Goal: Task Accomplishment & Management: Manage account settings

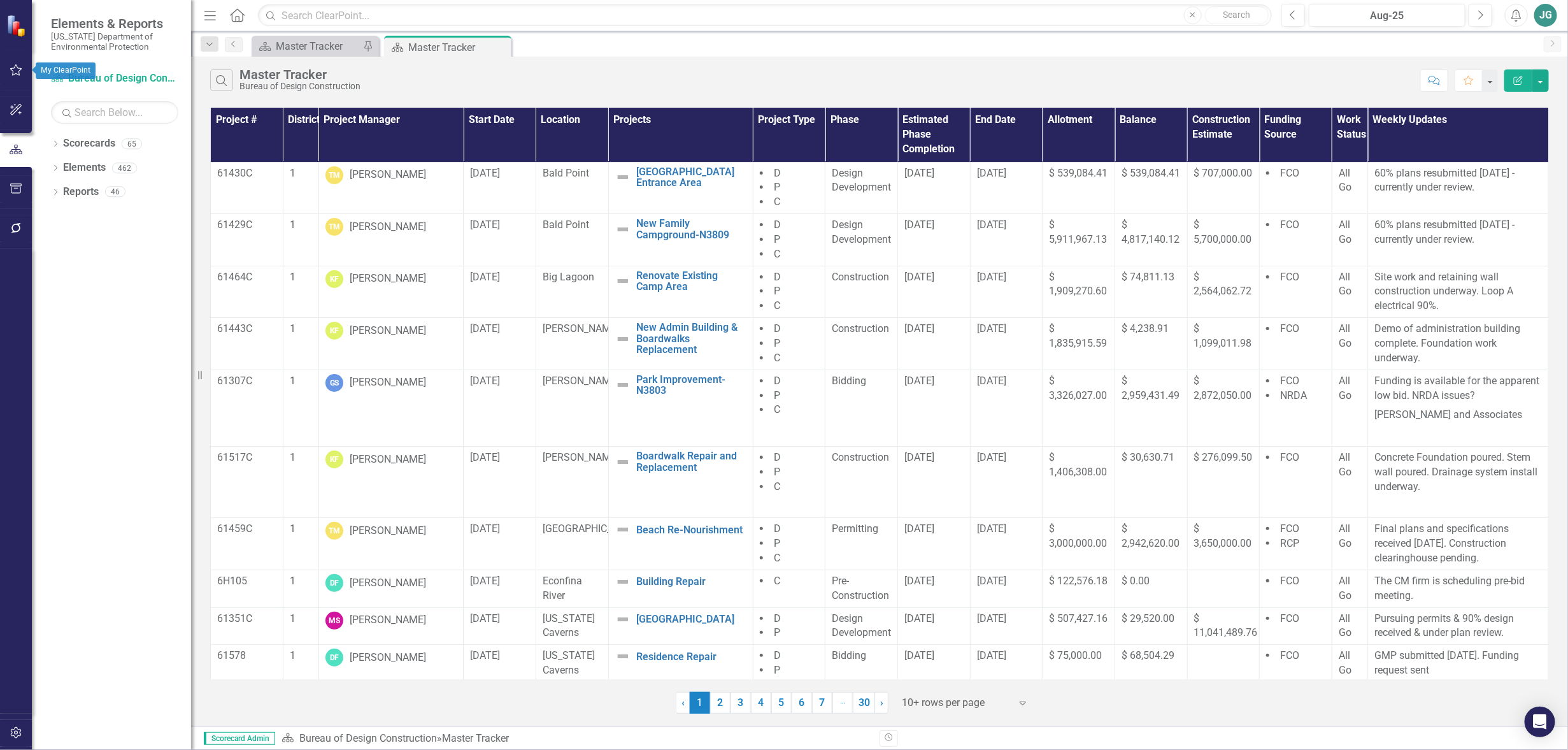
click at [11, 75] on icon "button" at bounding box center [17, 70] width 14 height 11
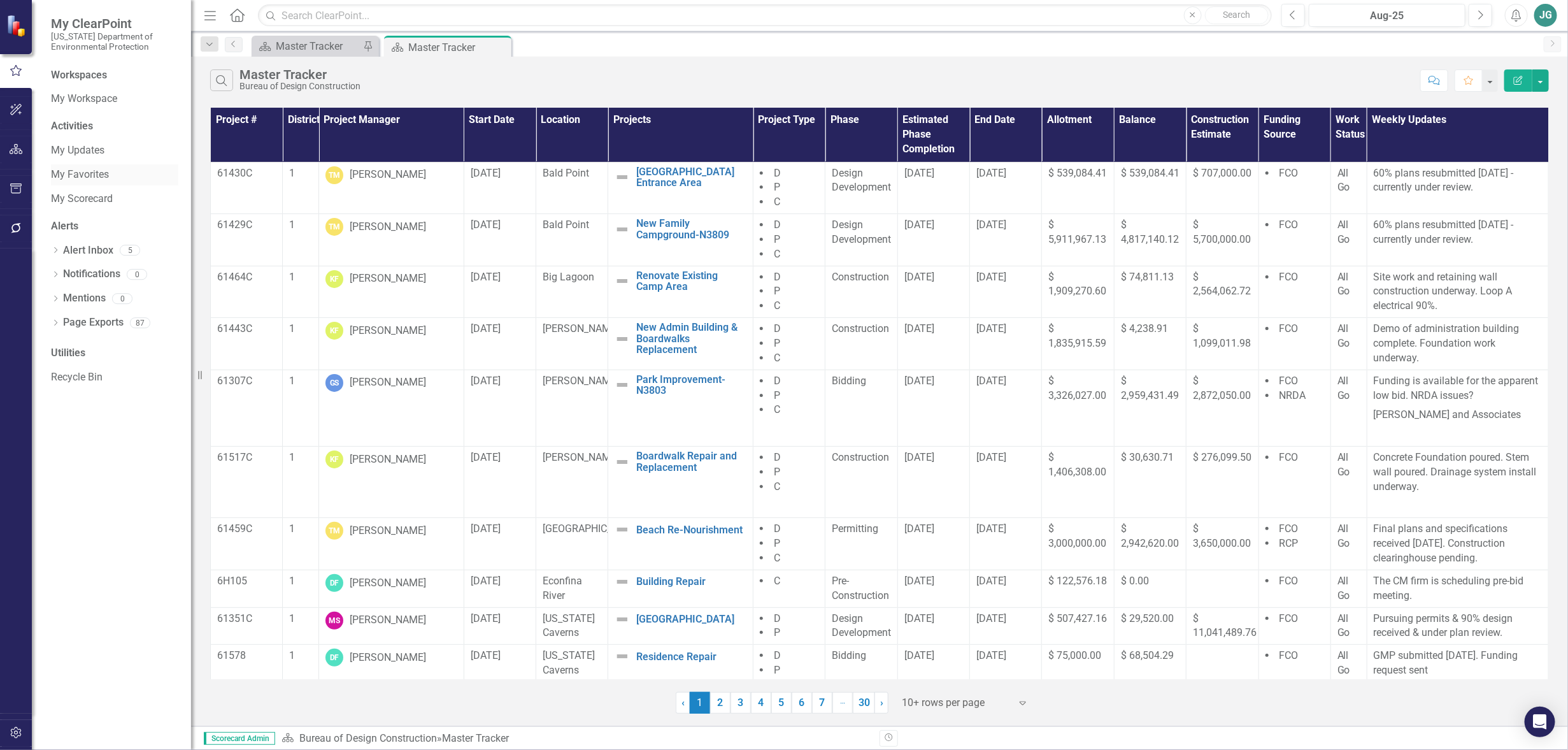
click at [86, 179] on link "My Favorites" at bounding box center [115, 174] width 127 height 14
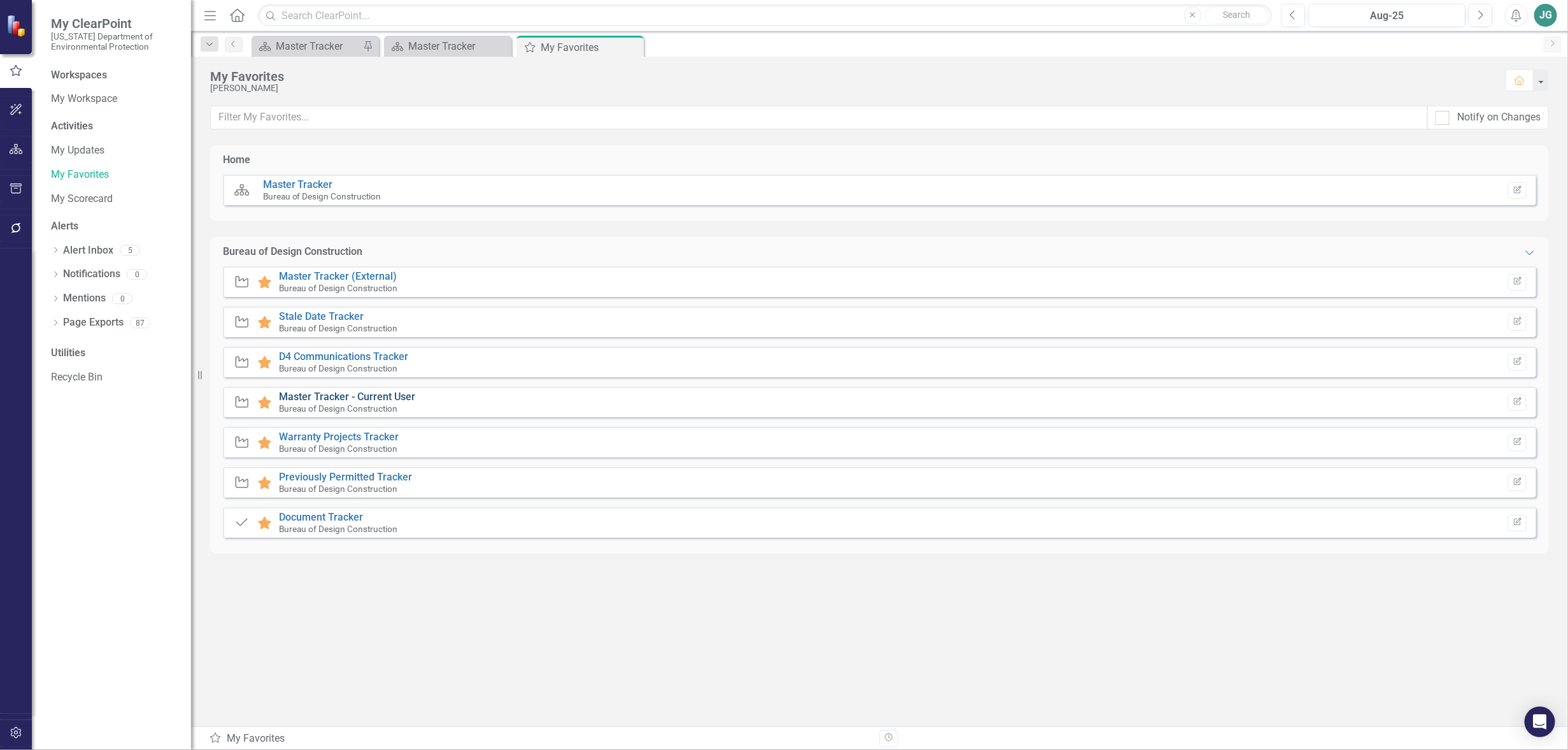
click at [356, 396] on link "Master Tracker - Current User" at bounding box center [347, 396] width 136 height 12
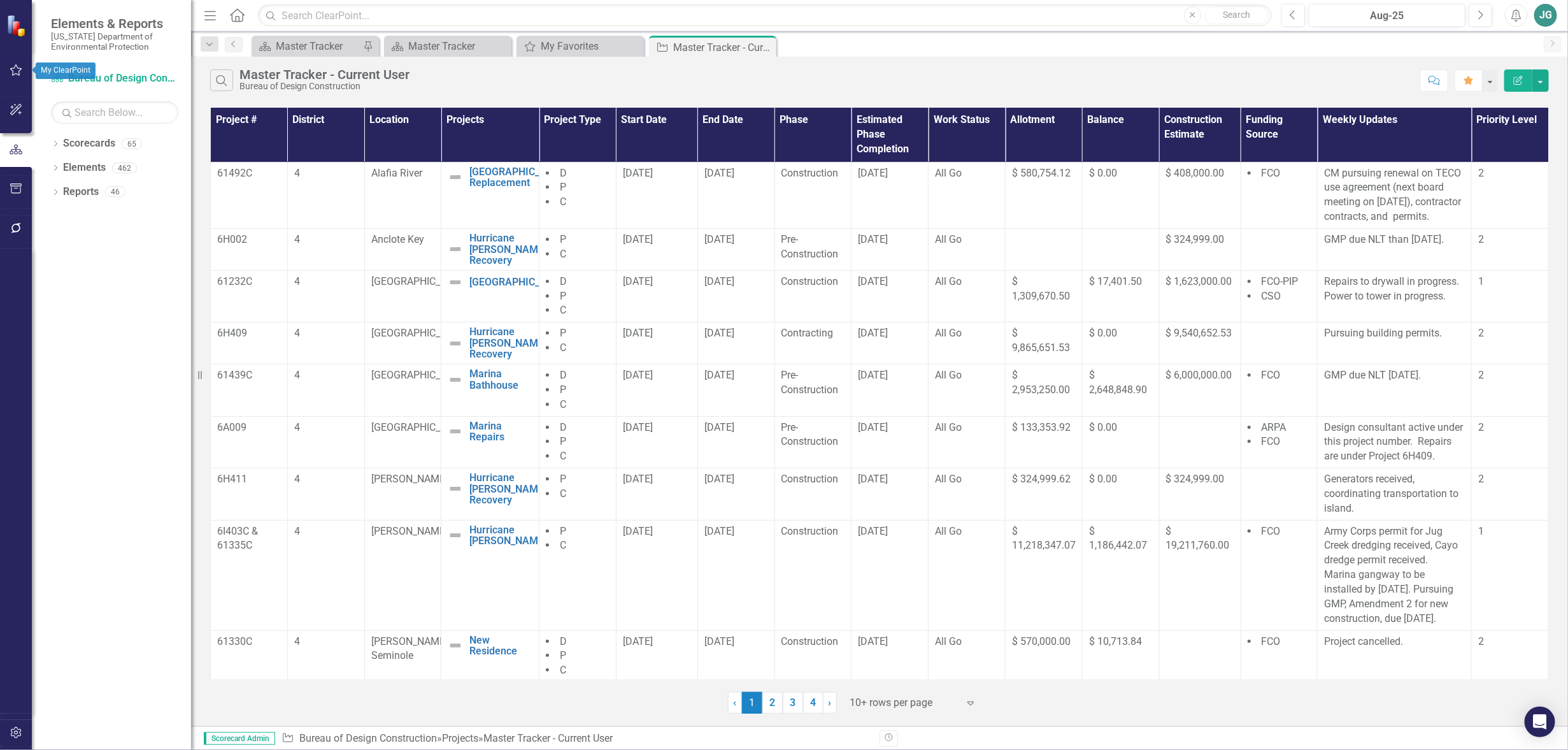
click at [17, 72] on icon "button" at bounding box center [17, 70] width 14 height 11
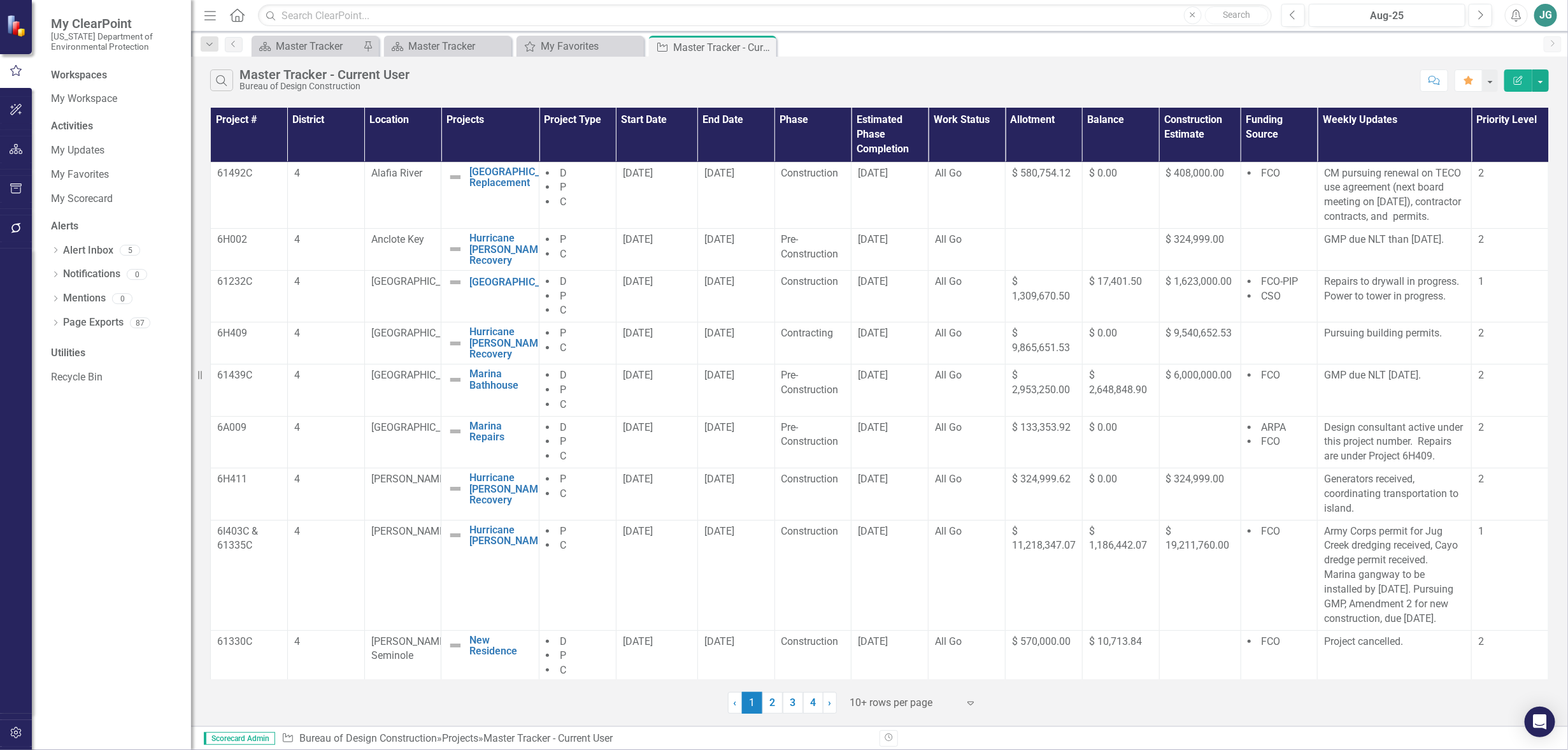
click at [214, 20] on icon "Menu" at bounding box center [210, 15] width 17 height 14
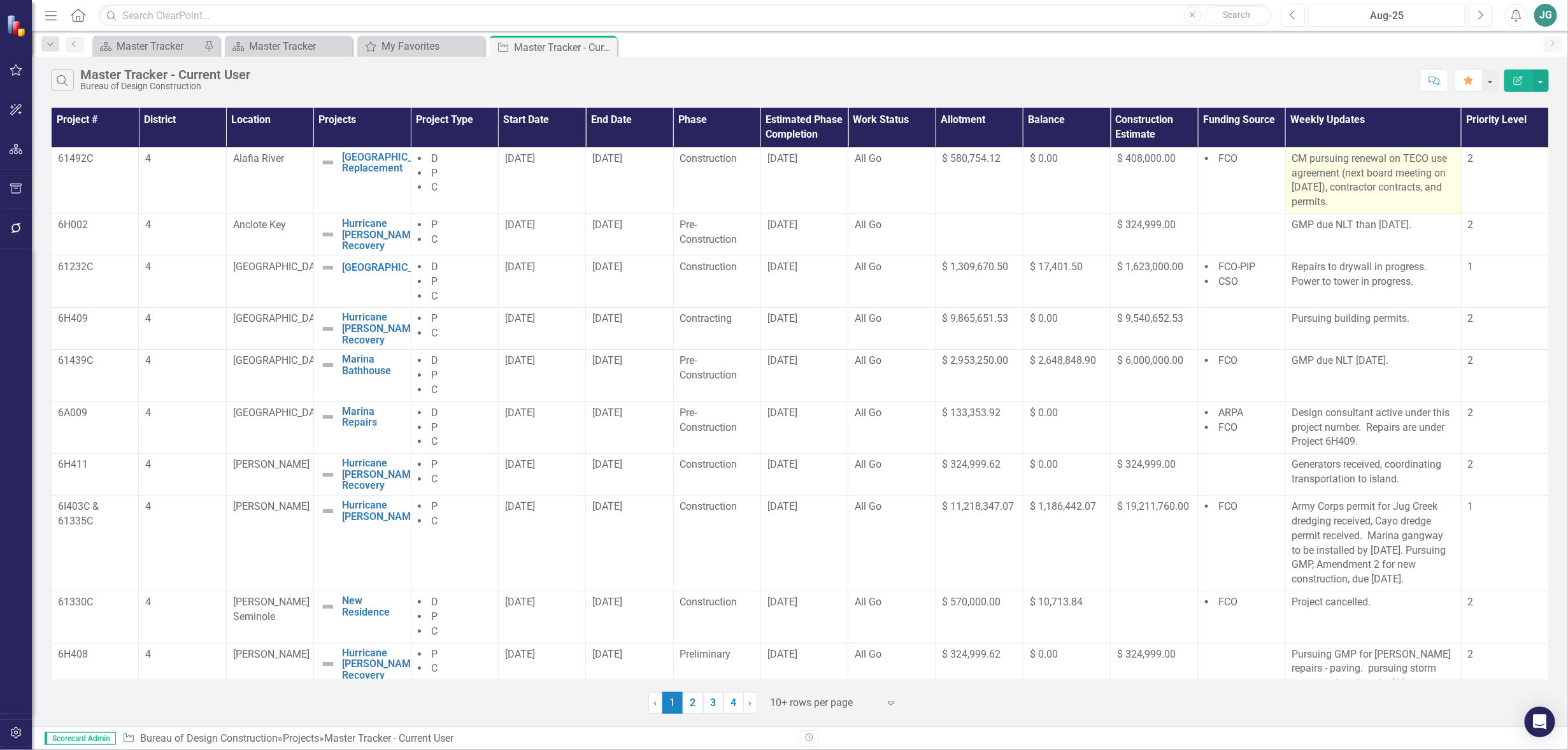
click at [1347, 207] on p "CM pursuing renewal on TECO use agreement (next board meeting on [DATE]), contr…" at bounding box center [1374, 180] width 163 height 58
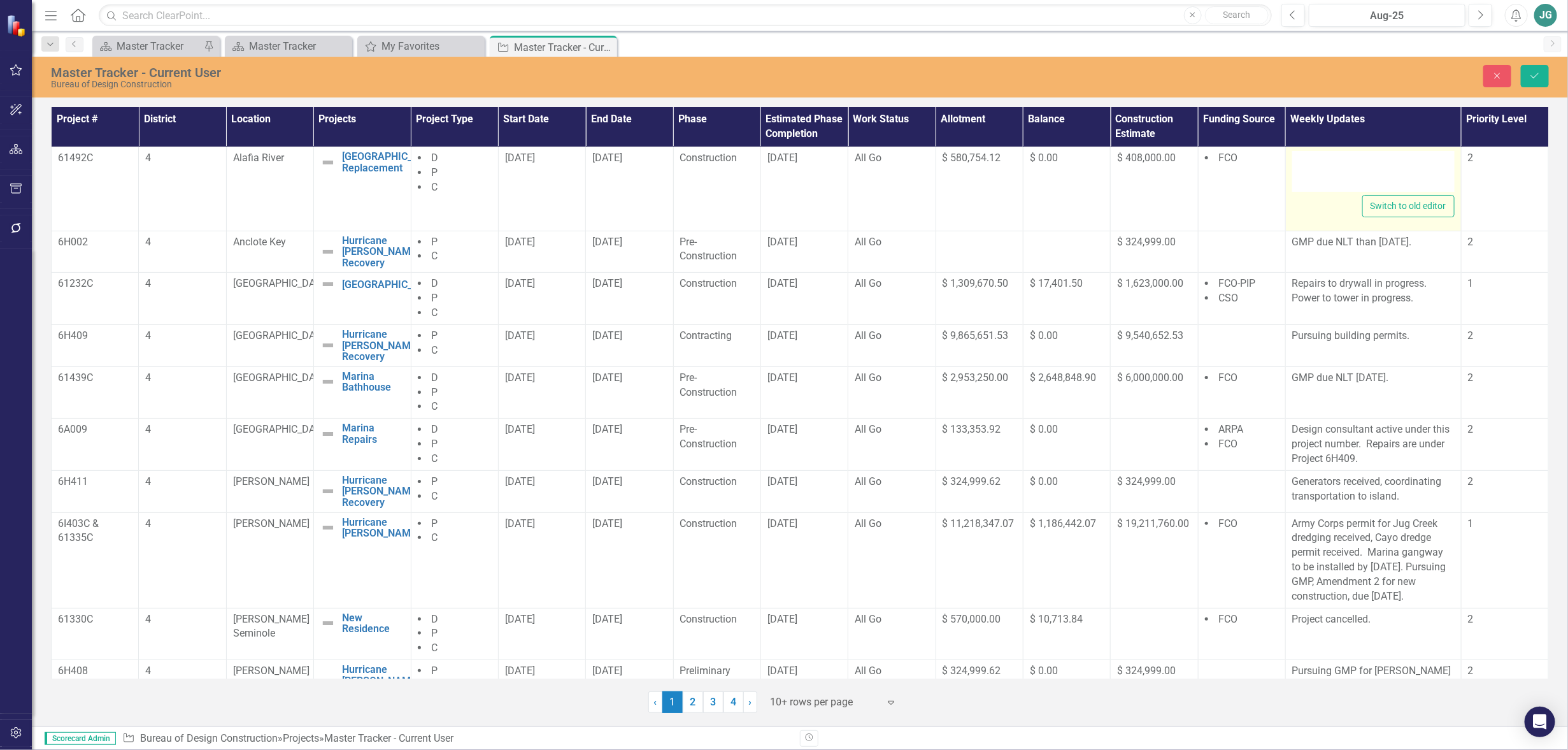
type textarea "<p>CM pursuing renewal on TECO use agreement (next board meeting on [DATE]), co…"
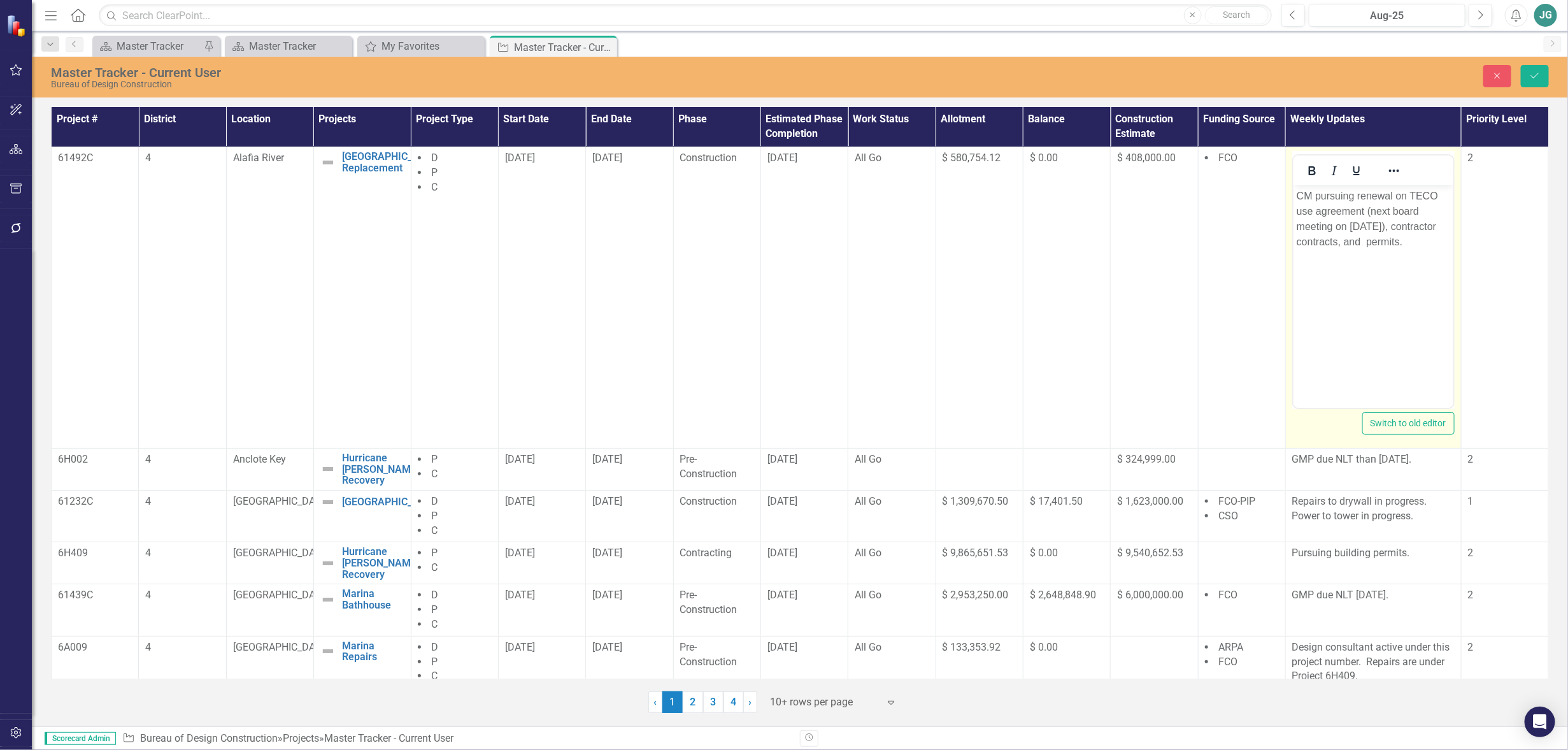
click at [1358, 259] on body "CM pursuing renewal on TECO use agreement (next board meeting on [DATE]), contr…" at bounding box center [1373, 281] width 160 height 191
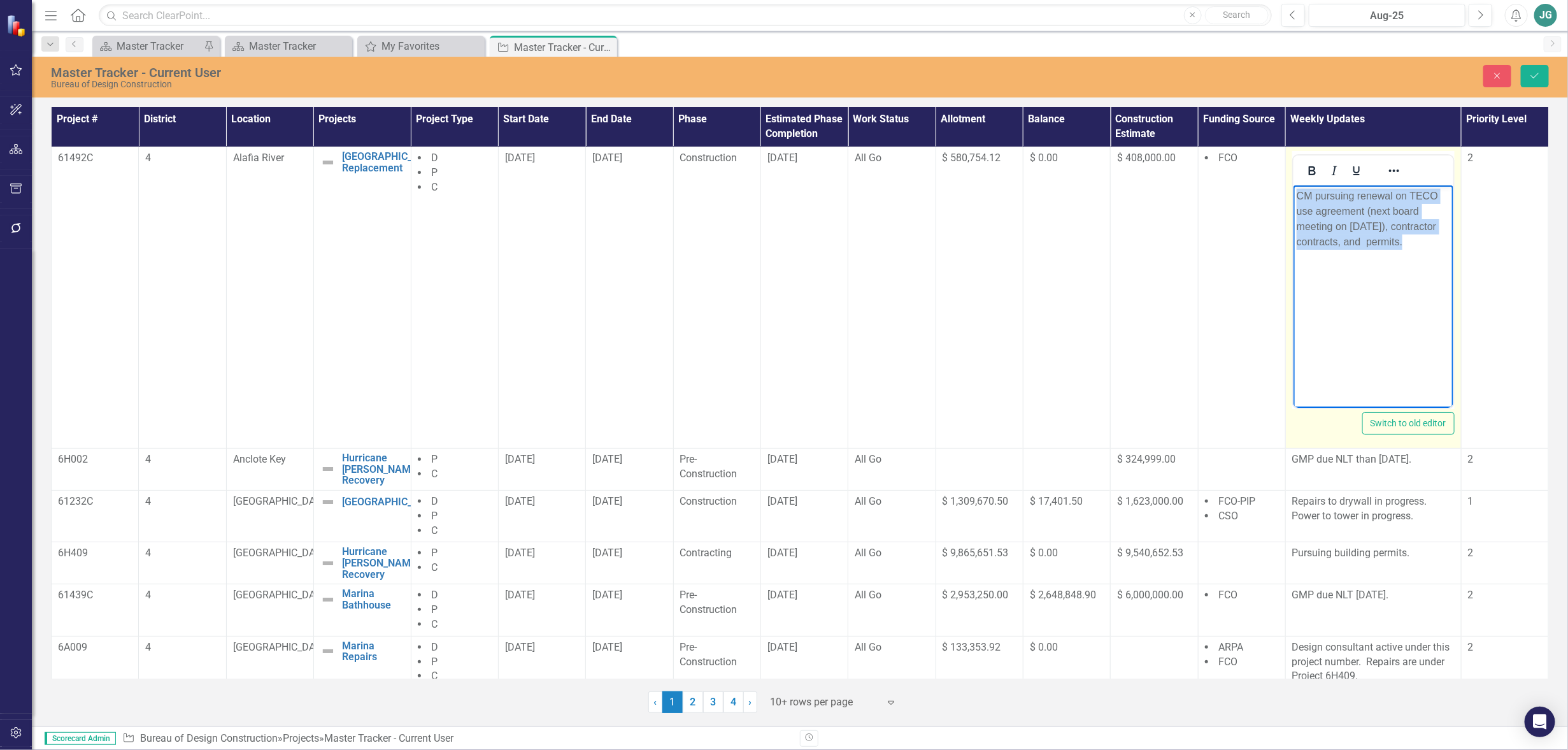
drag, startPoint x: 1297, startPoint y: 194, endPoint x: 1397, endPoint y: 240, distance: 110.1
click at [1397, 240] on p "CM pursuing renewal on TECO use agreement (next board meeting on [DATE]), contr…" at bounding box center [1373, 219] width 154 height 61
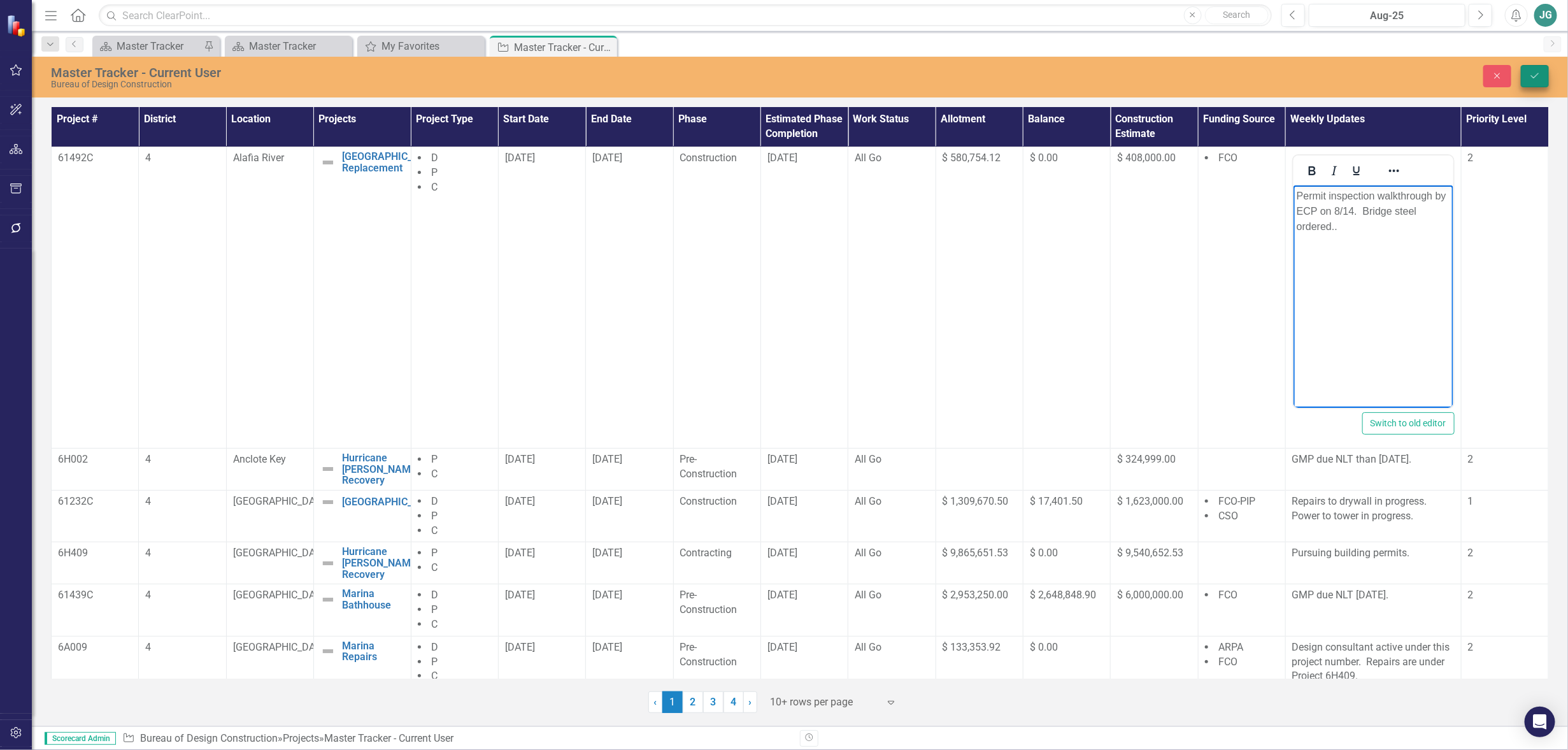
click at [1538, 75] on icon "Save" at bounding box center [1535, 76] width 11 height 9
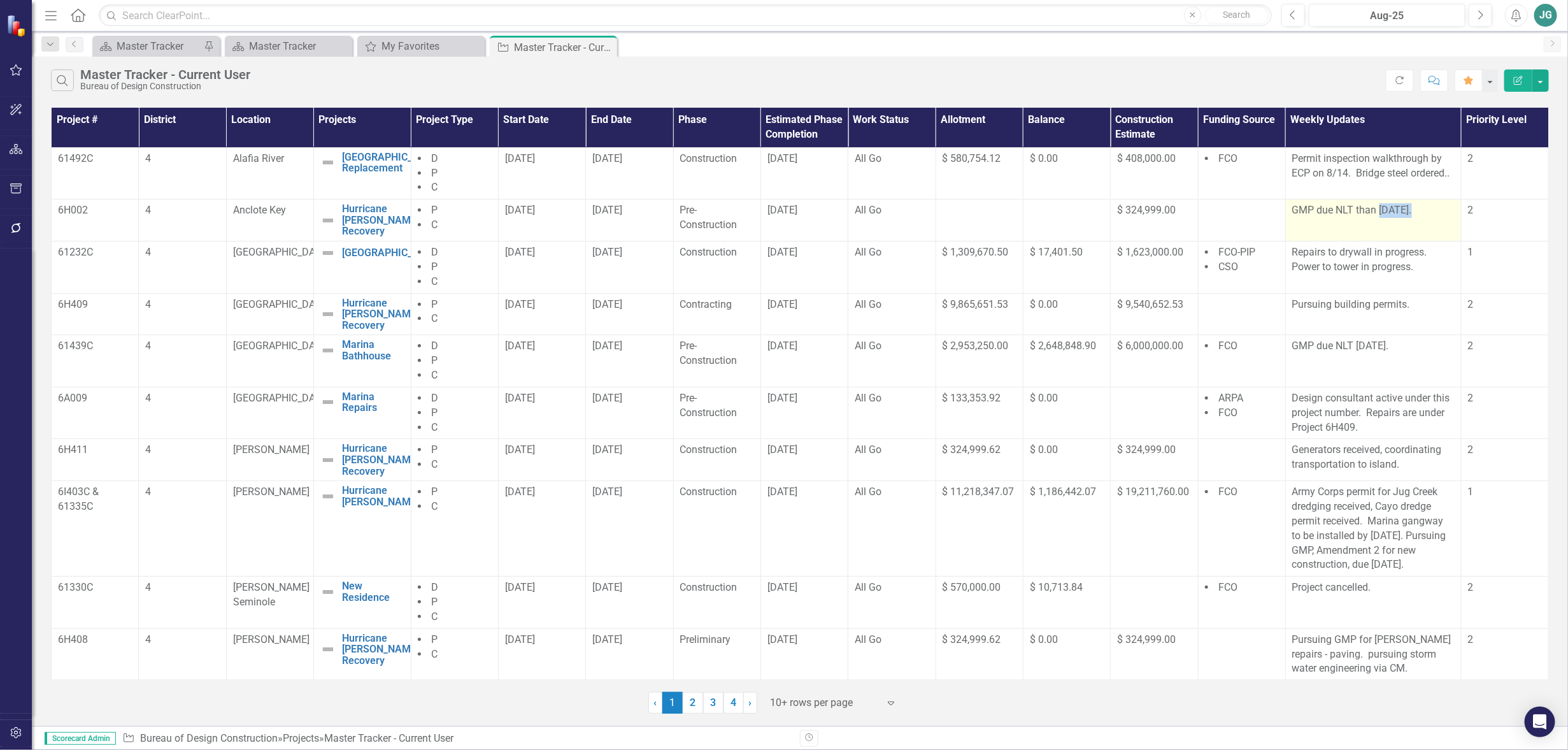
drag, startPoint x: 1370, startPoint y: 225, endPoint x: 1403, endPoint y: 225, distance: 33.0
click at [1403, 218] on p "GMP due NLT than [DATE]." at bounding box center [1374, 210] width 163 height 14
click at [1390, 209] on p "GMP due NLT than [DATE]." at bounding box center [1374, 209] width 163 height 14
click at [1390, 208] on p "GMP due NLT than [DATE]." at bounding box center [1374, 209] width 163 height 14
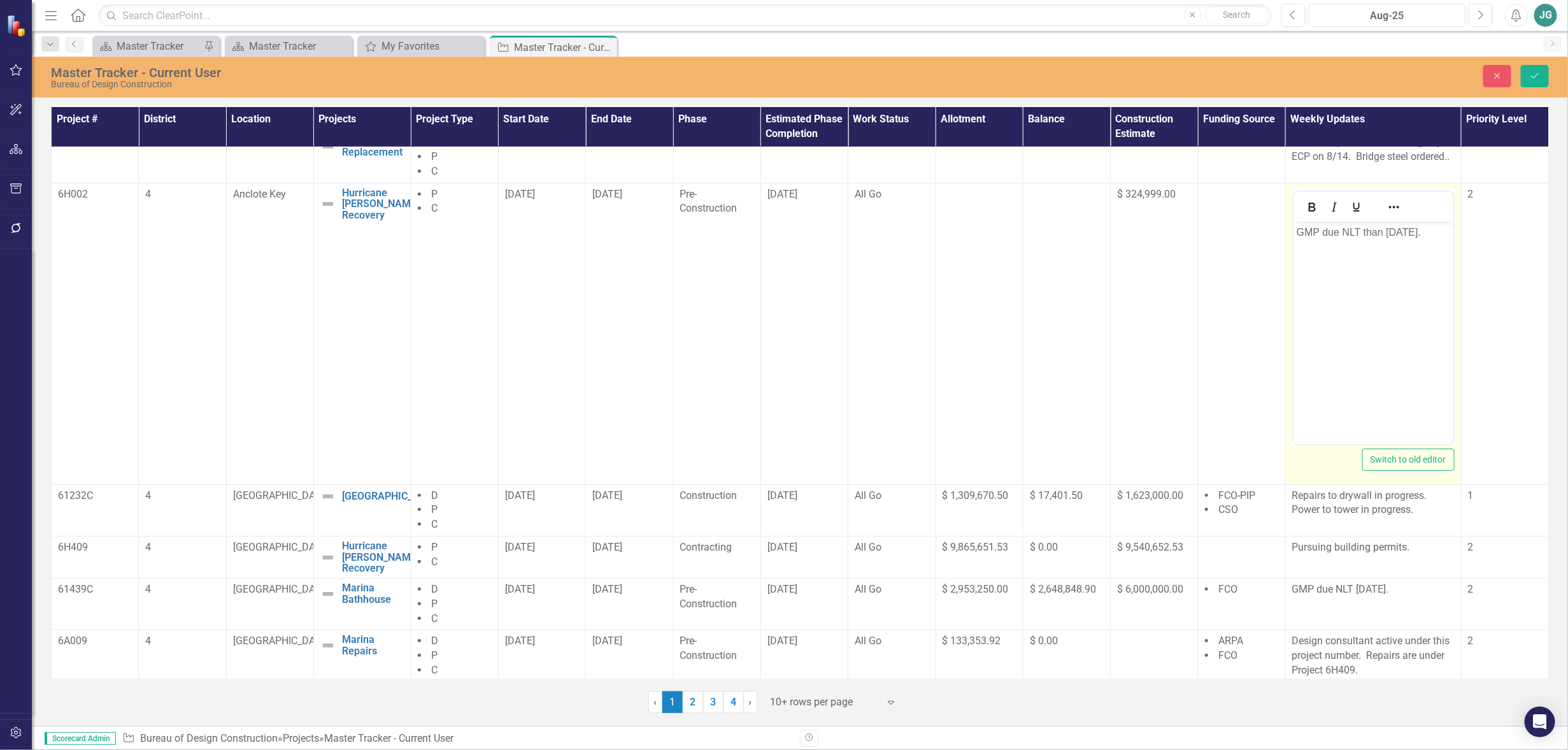
scroll to position [0, 0]
drag, startPoint x: 1386, startPoint y: 229, endPoint x: 1419, endPoint y: 226, distance: 33.1
click at [1419, 226] on p "GMP due NLT than [DATE]." at bounding box center [1373, 232] width 154 height 15
click at [1533, 72] on icon "Save" at bounding box center [1535, 76] width 11 height 9
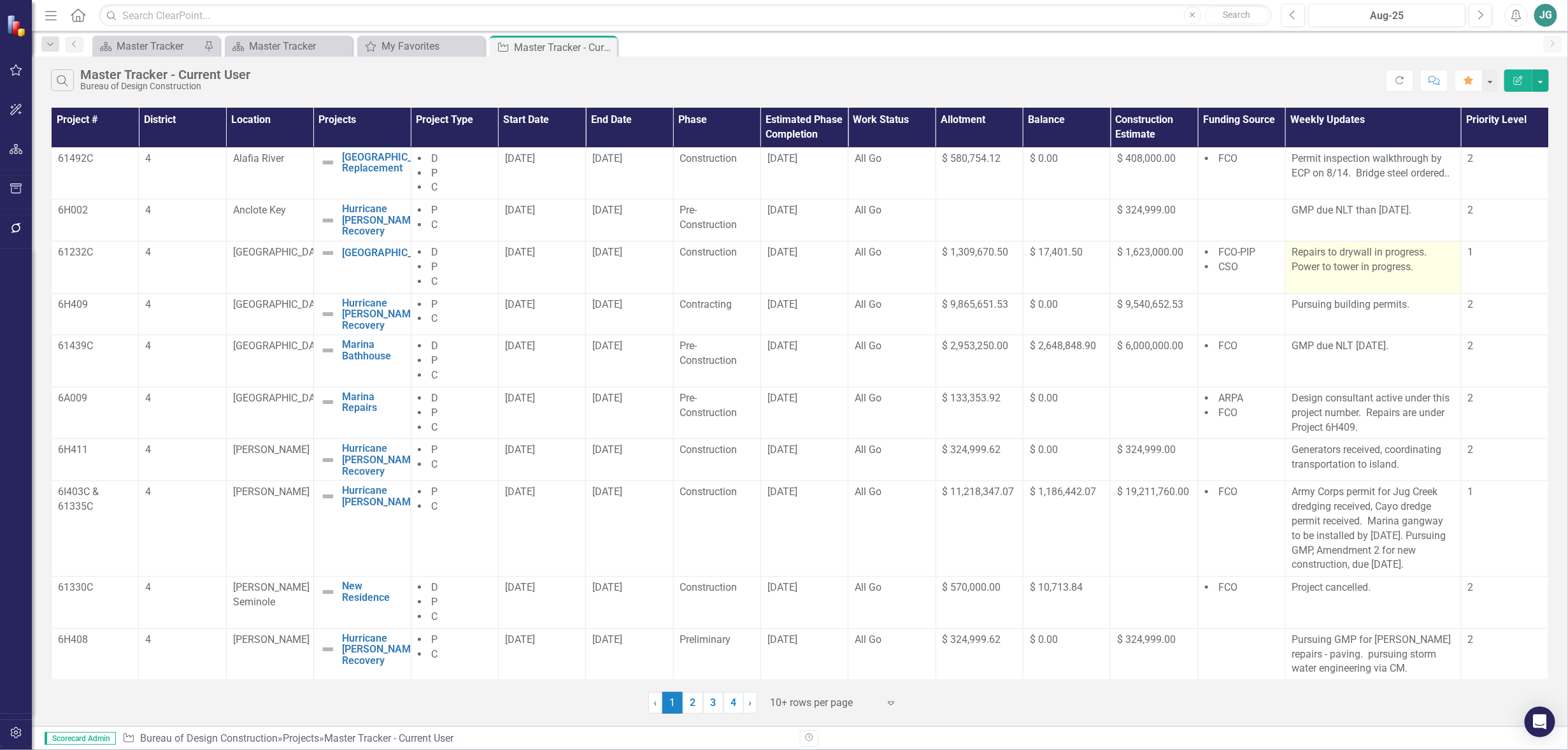
click at [1353, 291] on td "Repairs to drywall in progress. Power to tower in progress." at bounding box center [1373, 267] width 176 height 52
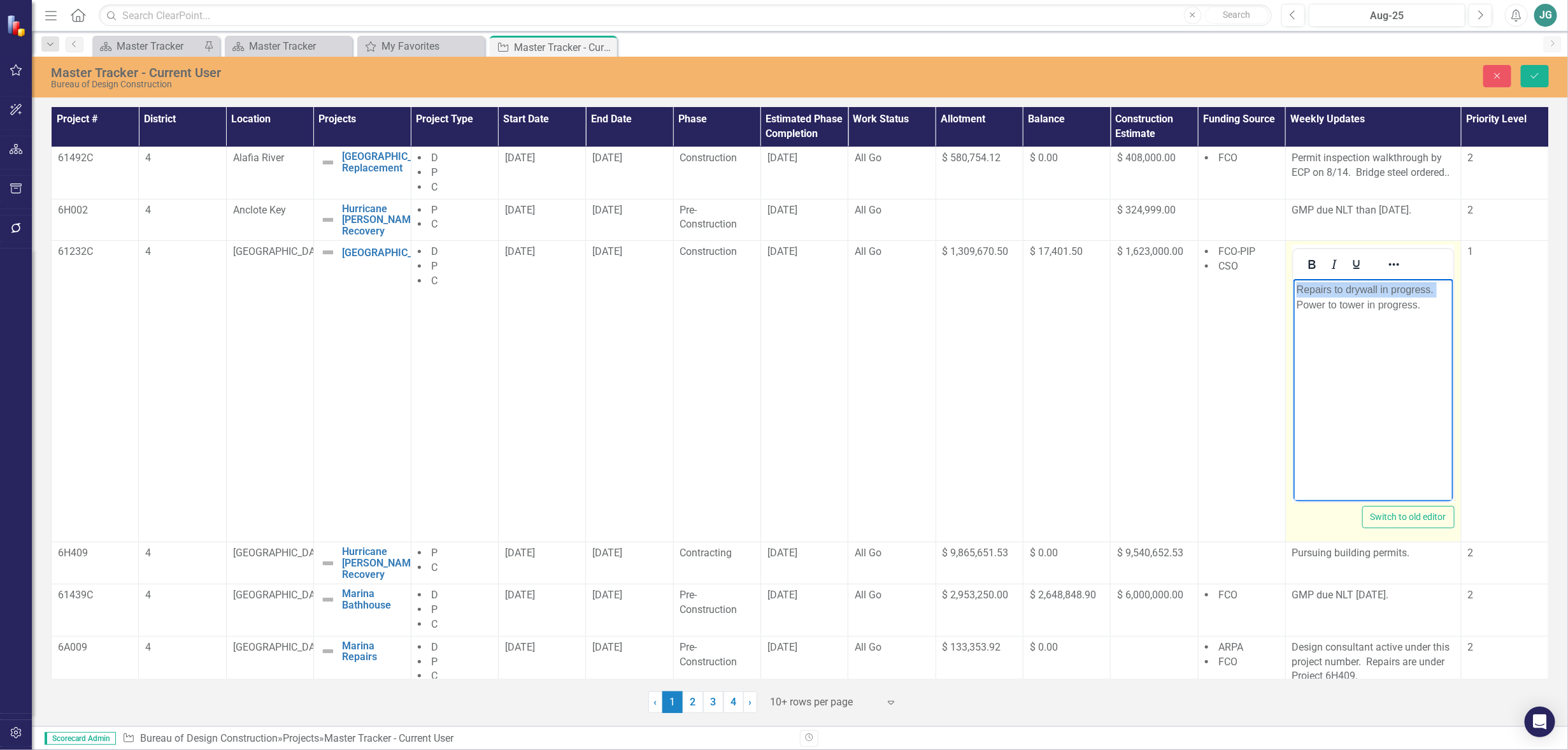
drag, startPoint x: 1296, startPoint y: 286, endPoint x: 1442, endPoint y: 283, distance: 146.0
click at [1442, 283] on p "Repairs to drywall in progress. Power to tower in progress." at bounding box center [1373, 298] width 154 height 31
click at [1536, 66] on button "Save" at bounding box center [1535, 76] width 28 height 23
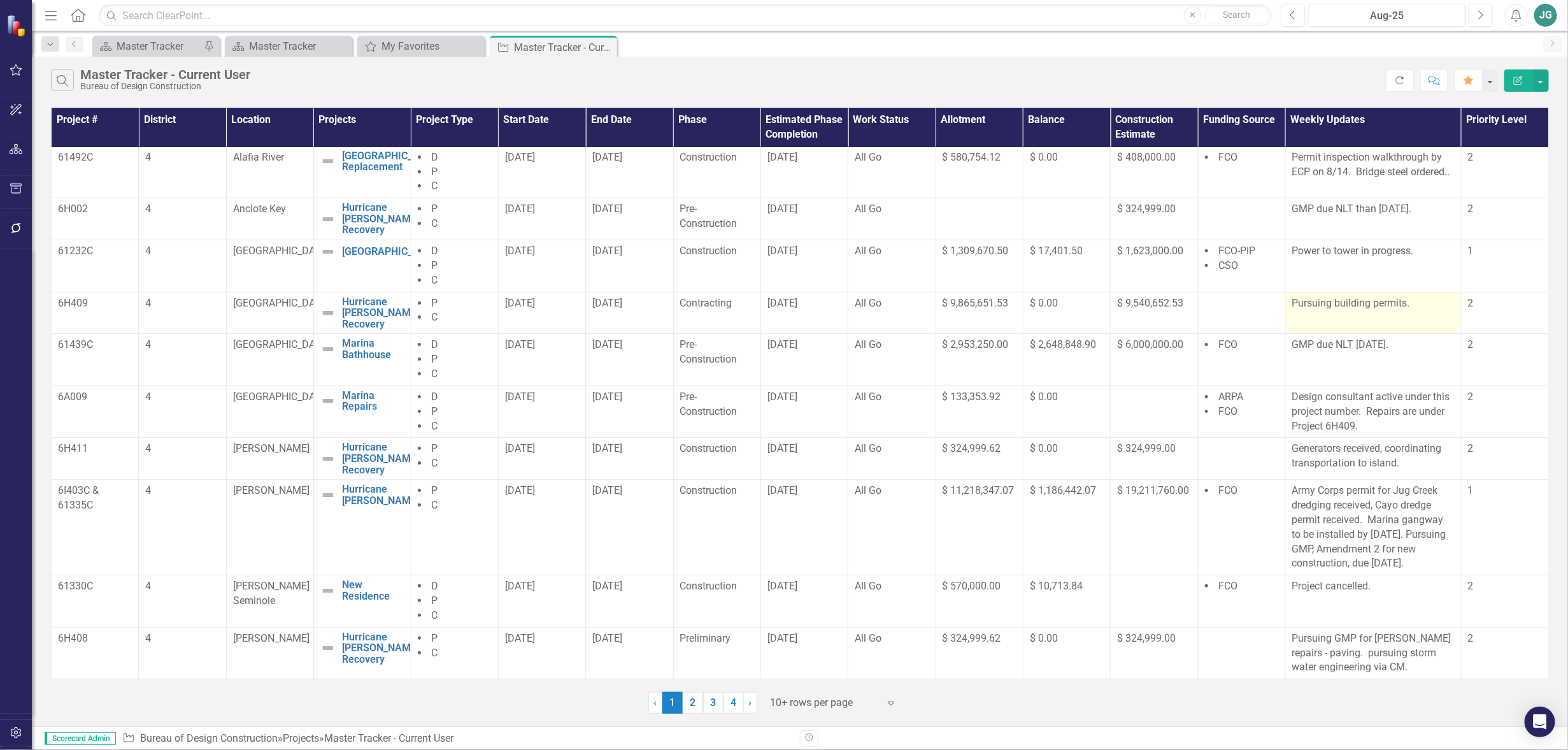
scroll to position [16, 0]
click at [1348, 365] on td "GMP due NLT [DATE]." at bounding box center [1373, 360] width 176 height 52
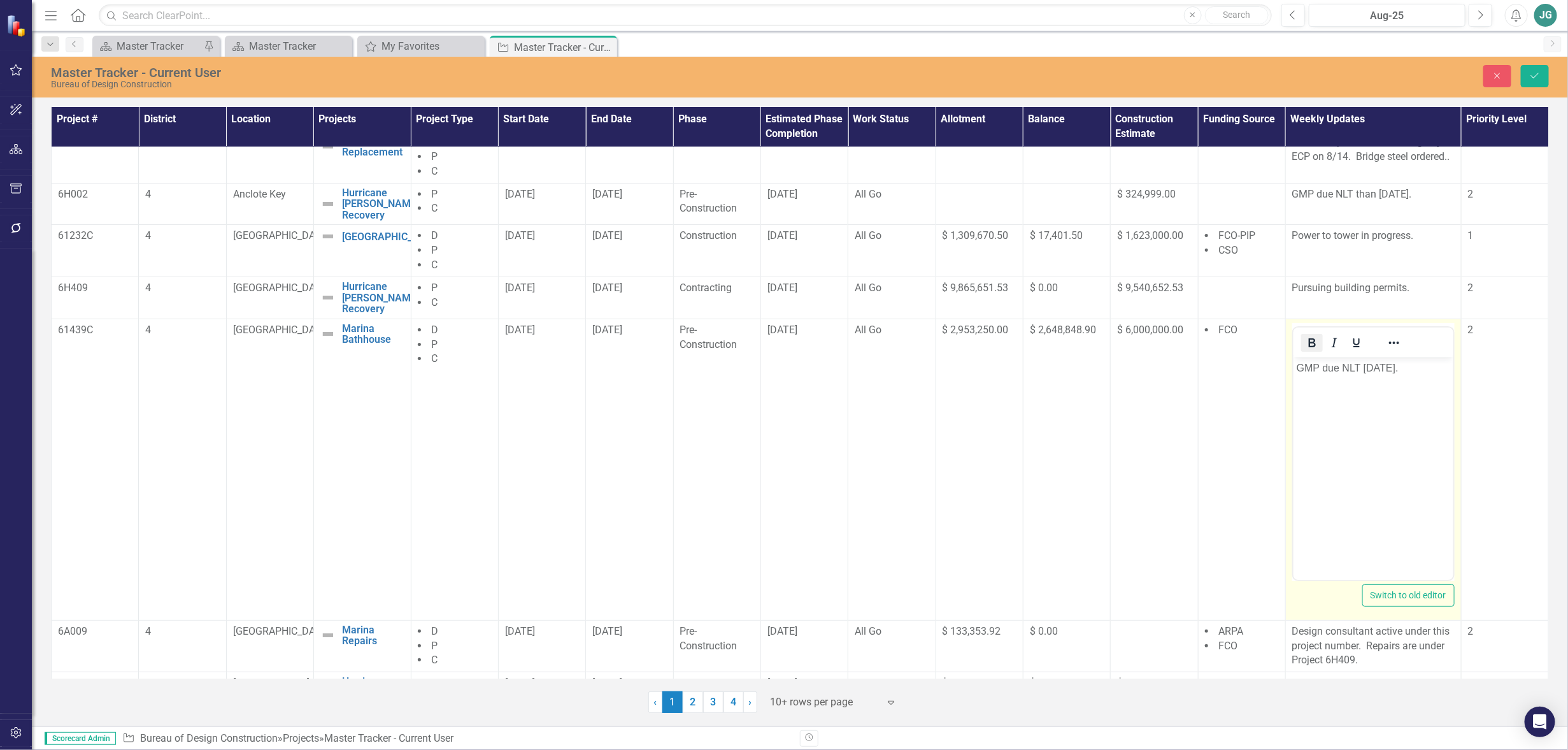
scroll to position [0, 0]
drag, startPoint x: 1297, startPoint y: 369, endPoint x: 1525, endPoint y: 377, distance: 228.1
click at [1453, 377] on html "GMP due NLT [DATE]." at bounding box center [1373, 452] width 160 height 191
click at [1530, 75] on icon "Save" at bounding box center [1535, 76] width 11 height 9
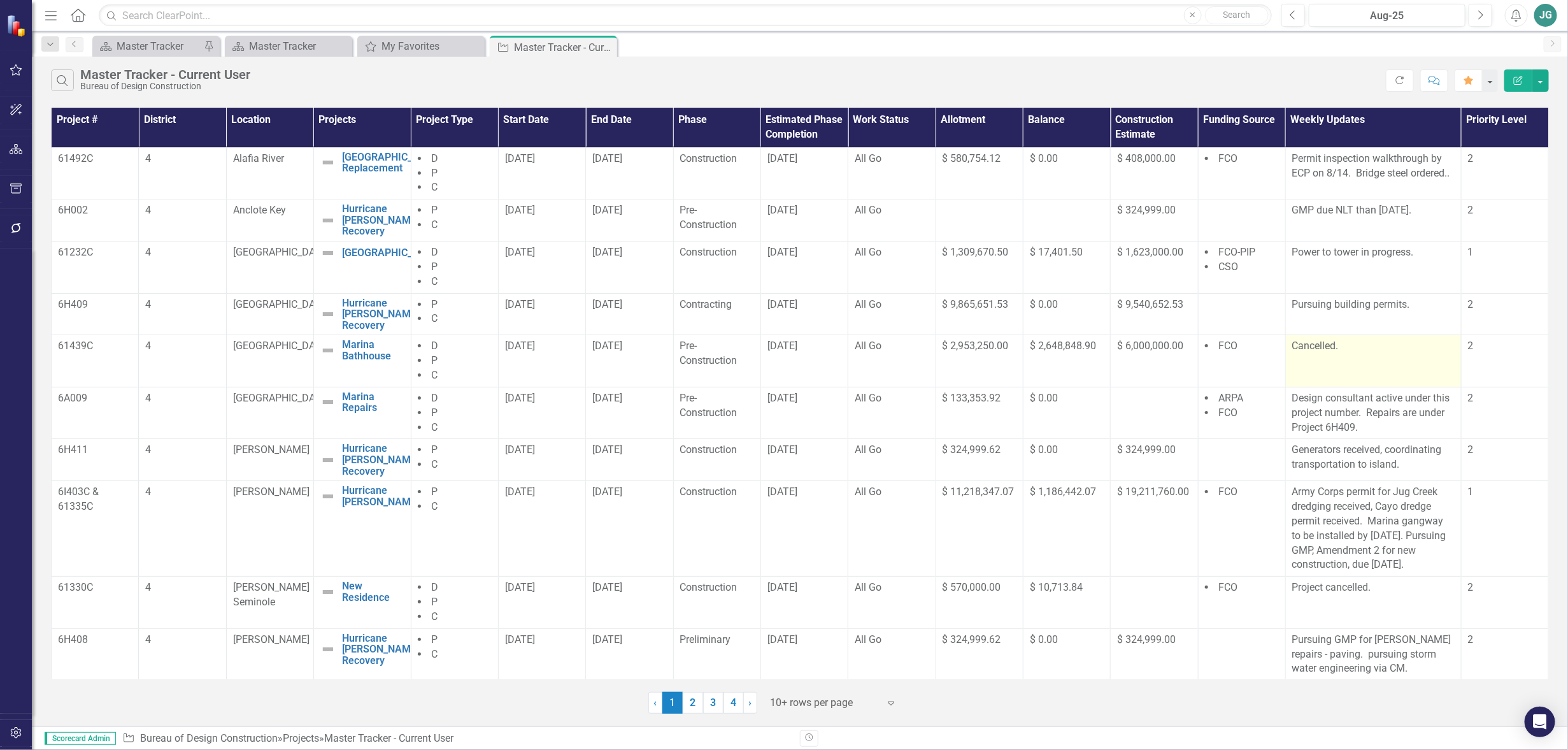
scroll to position [16, 0]
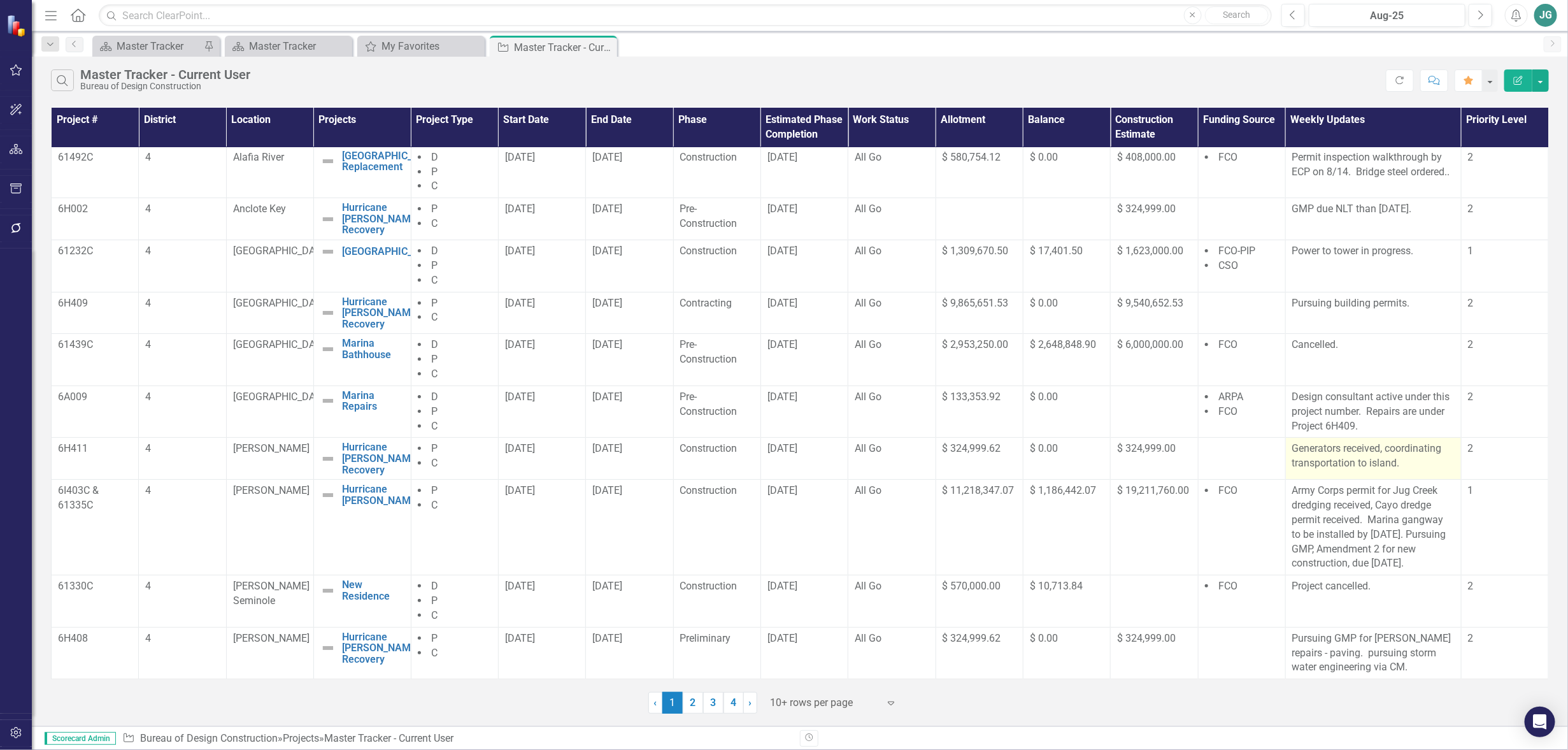
click at [1330, 454] on p "Generators received, coordinating transportation to island." at bounding box center [1374, 456] width 163 height 29
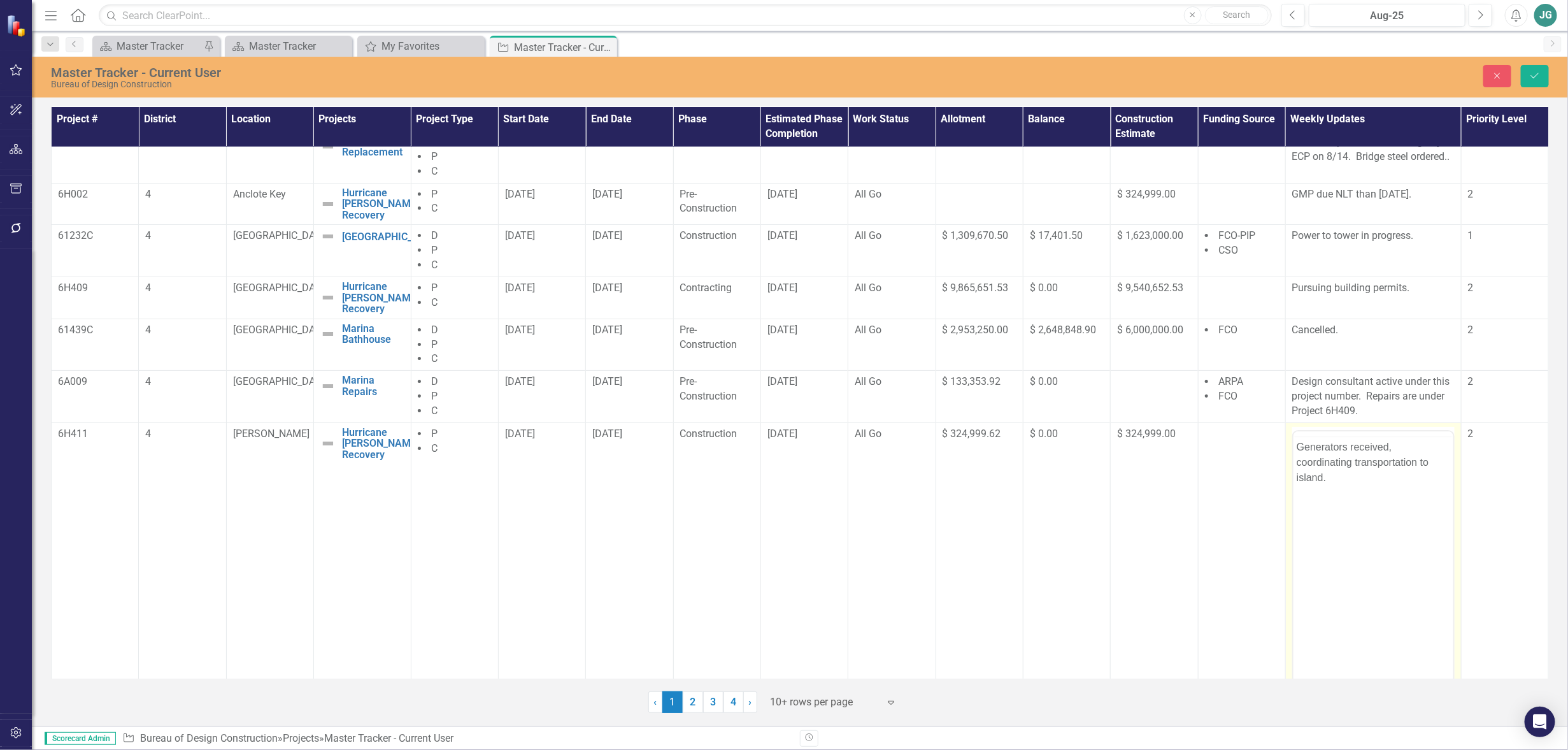
scroll to position [0, 0]
drag, startPoint x: 1350, startPoint y: 470, endPoint x: 1356, endPoint y: 496, distance: 26.7
click at [1356, 496] on p "Generators received, coordinating transportation to island." at bounding box center [1373, 486] width 154 height 46
click at [1535, 73] on icon "Save" at bounding box center [1535, 76] width 11 height 9
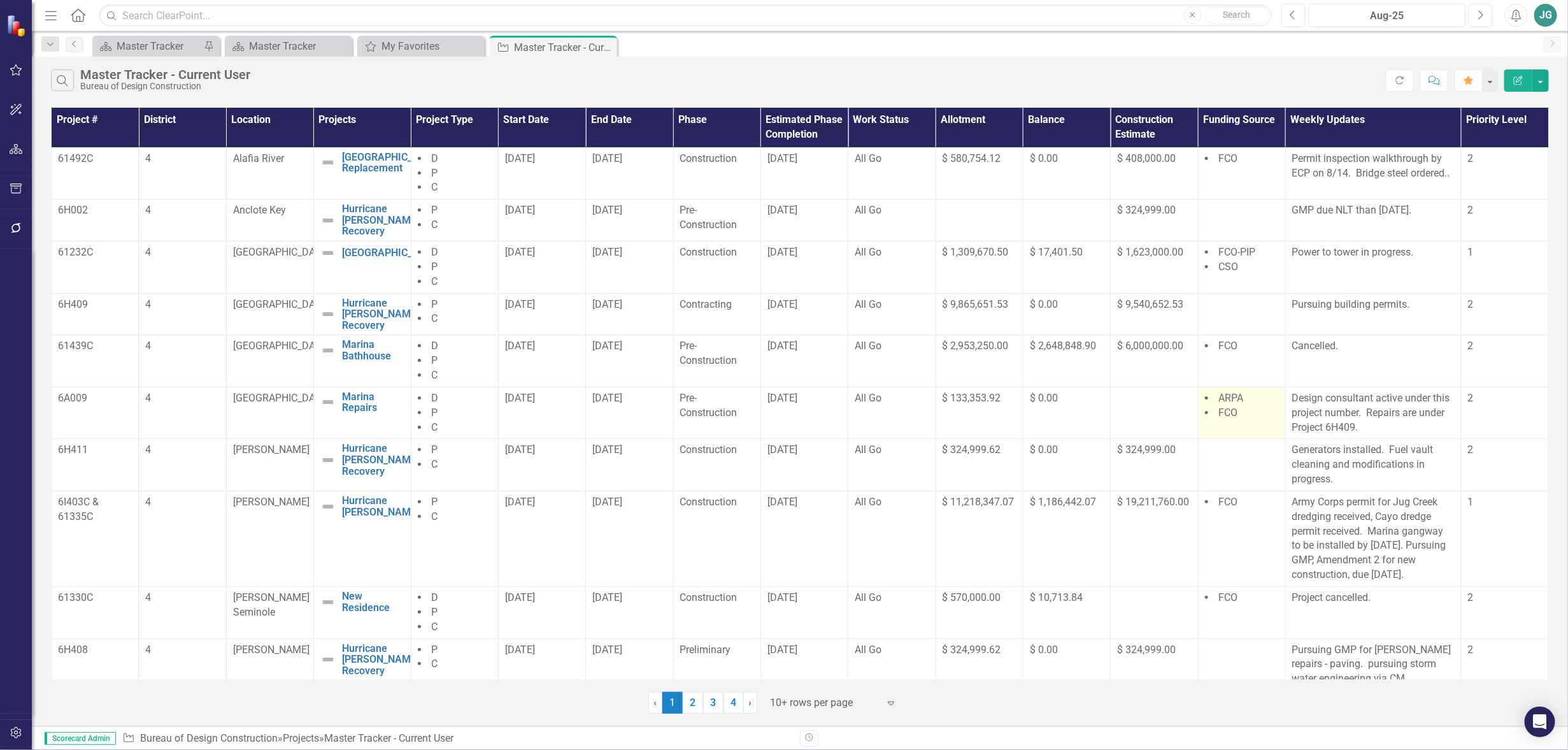
scroll to position [26, 0]
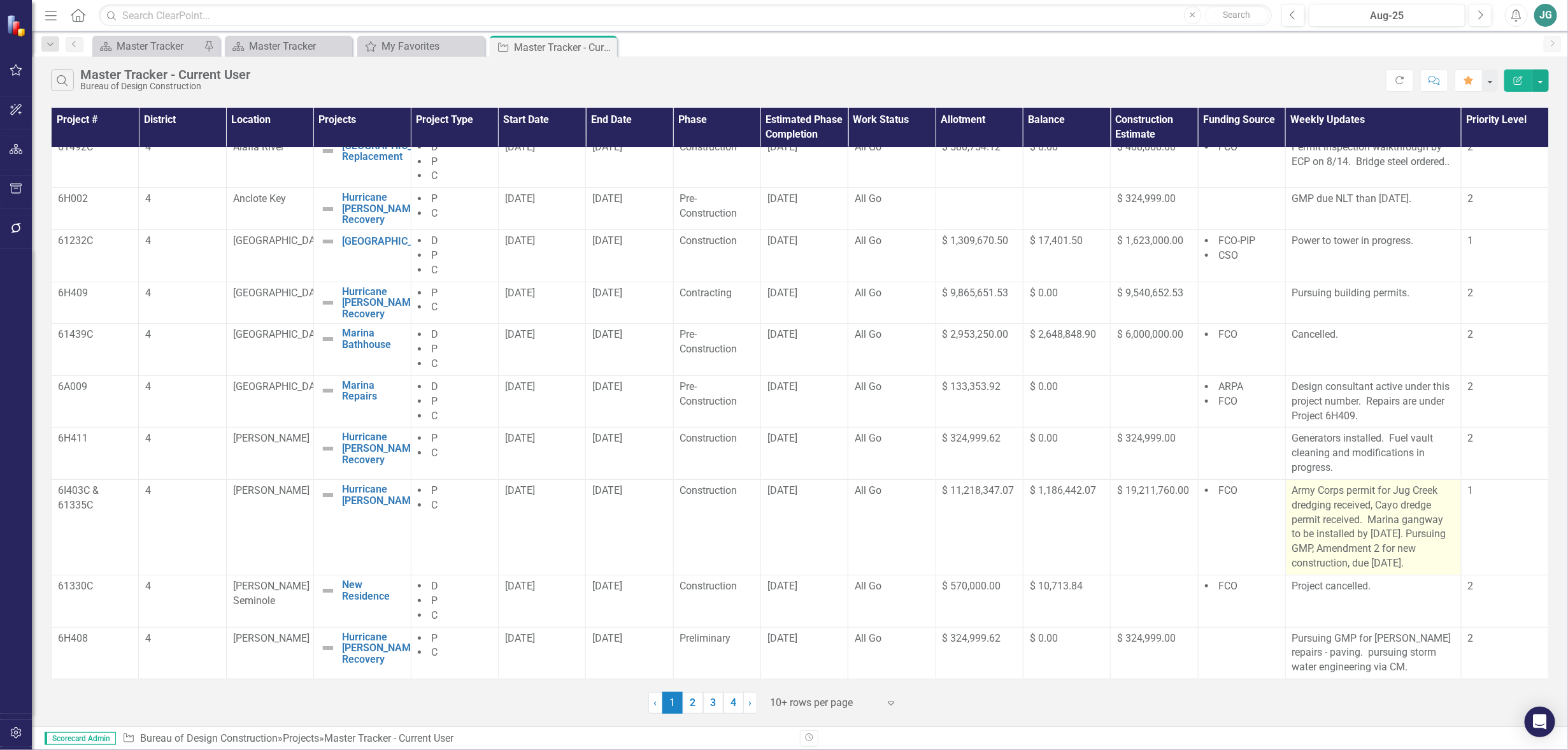
click at [1414, 543] on p "Army Corps permit for Jug Creek dredging received, Cayo dredge permit received.…" at bounding box center [1374, 528] width 163 height 87
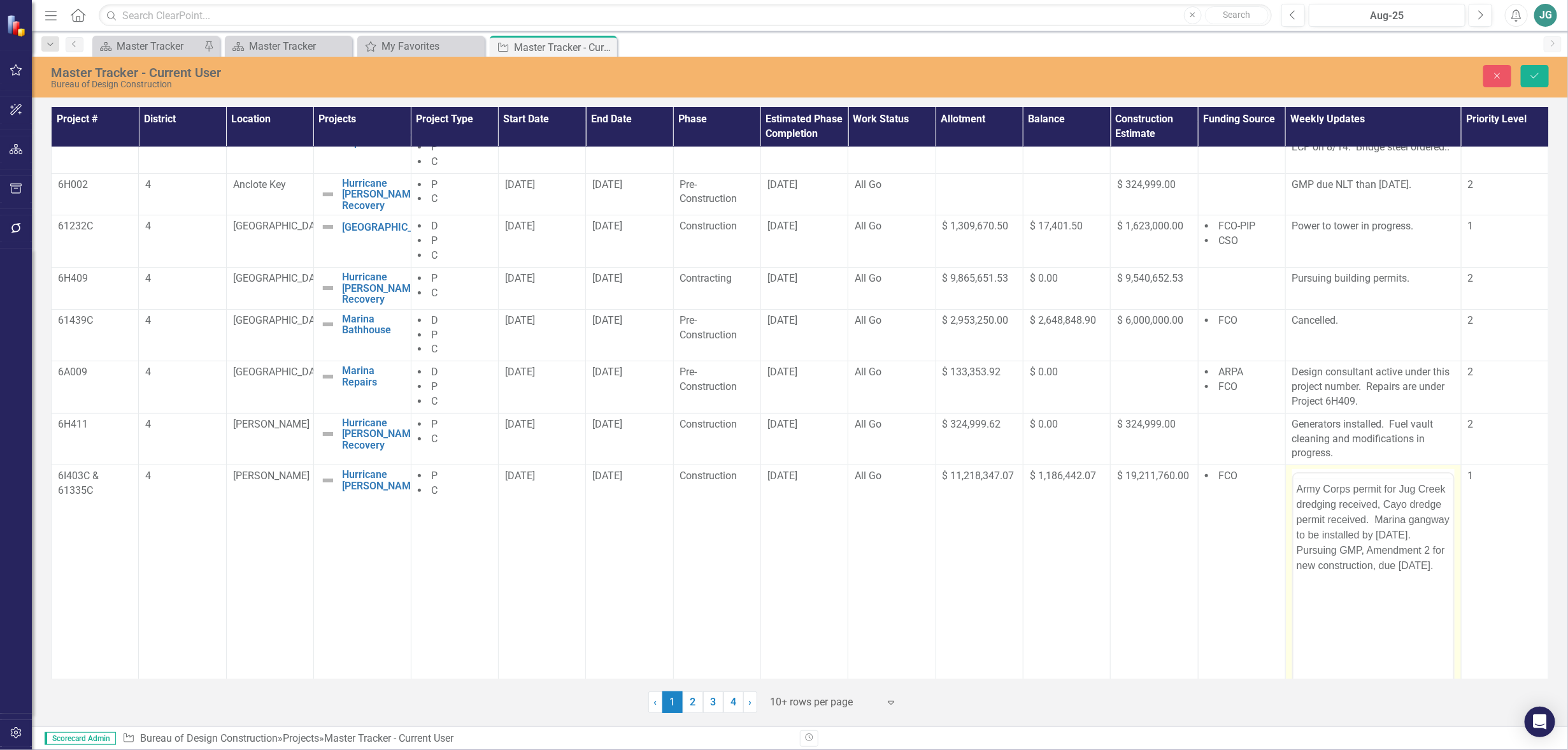
scroll to position [0, 0]
drag, startPoint x: 1296, startPoint y: 513, endPoint x: 1458, endPoint y: 589, distance: 178.9
click at [1453, 589] on html "Army Corps permit for Jug Creek dredging received, Cayo dredge permit received.…" at bounding box center [1373, 599] width 160 height 191
click at [1537, 75] on icon "Save" at bounding box center [1535, 76] width 11 height 9
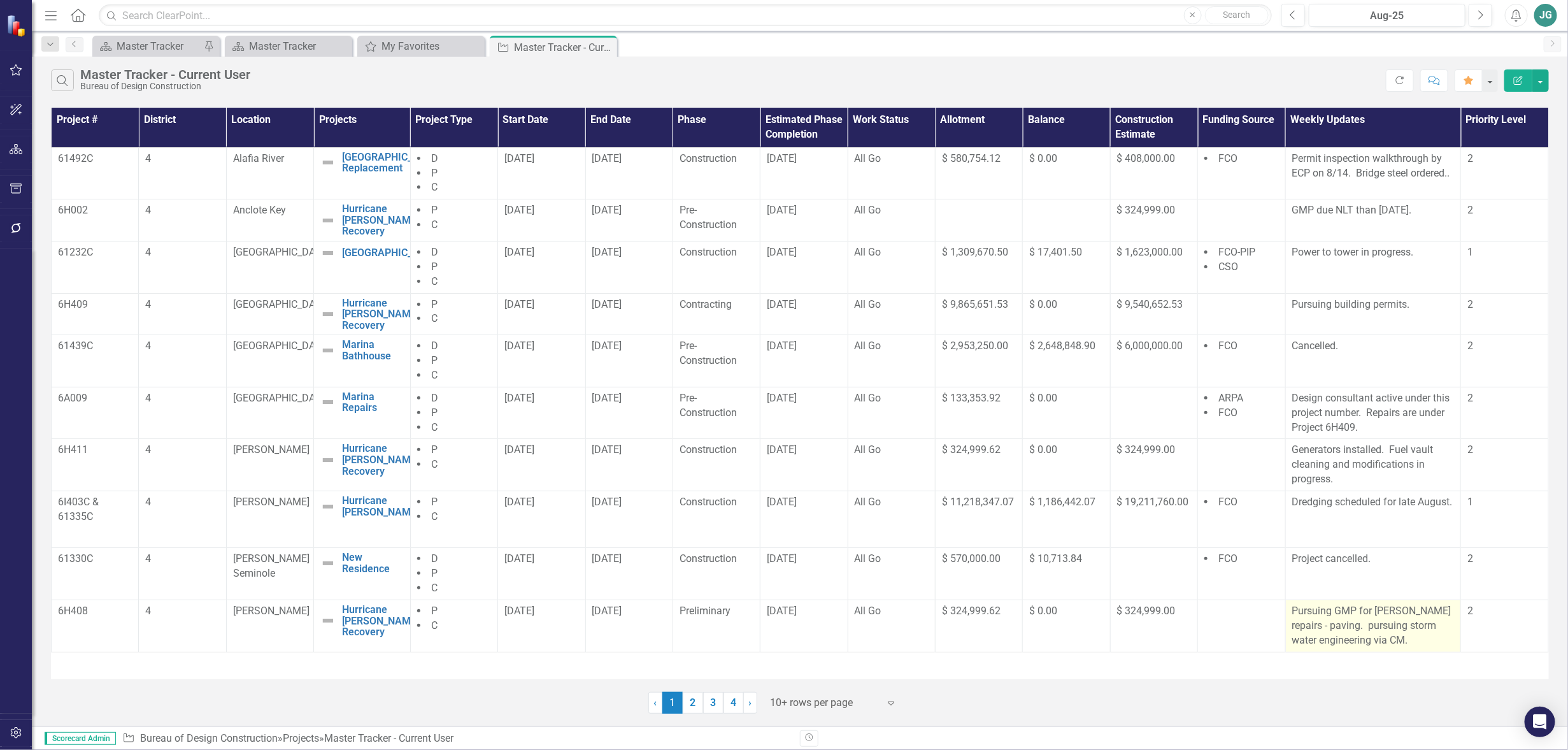
click at [1317, 616] on p "Pursuing GMP for [PERSON_NAME] repairs - paving. pursuing storm water engineeri…" at bounding box center [1374, 626] width 163 height 44
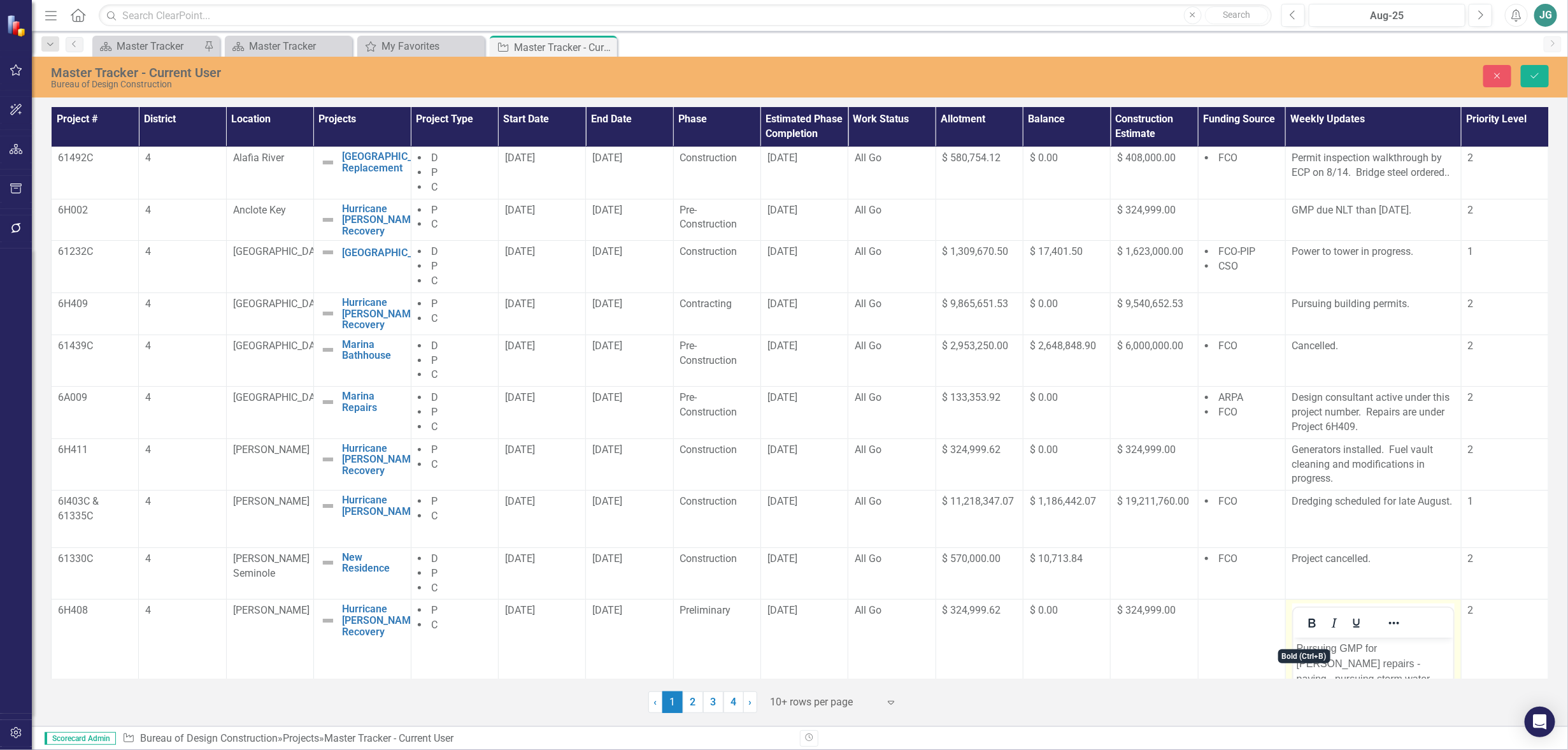
scroll to position [237, 0]
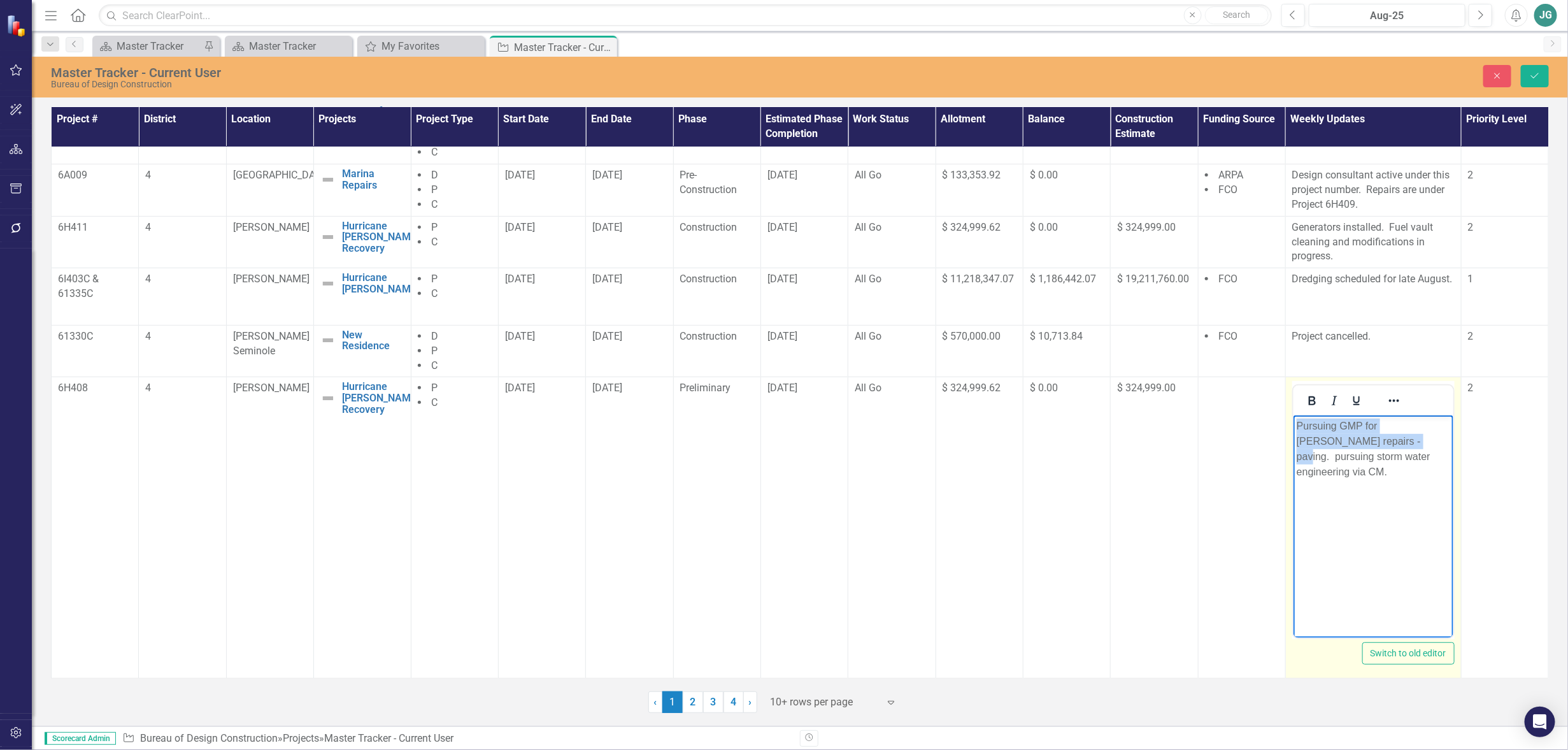
drag, startPoint x: 1296, startPoint y: 423, endPoint x: 1348, endPoint y: 439, distance: 54.4
click at [1348, 439] on p "Pursuing GMP for [PERSON_NAME] repairs - paving. pursuing storm water engineeri…" at bounding box center [1373, 448] width 154 height 61
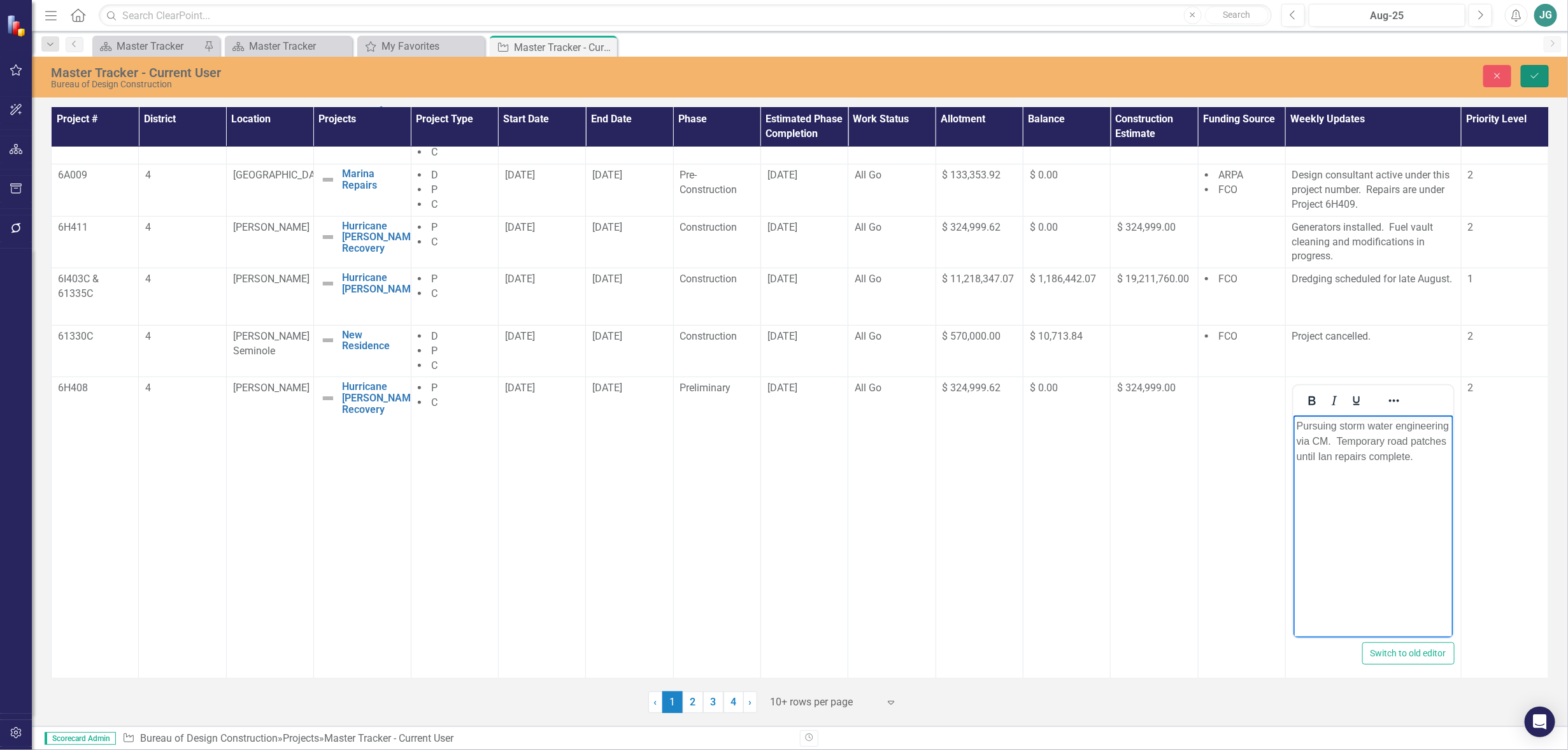
click at [1535, 74] on icon "Save" at bounding box center [1535, 76] width 11 height 9
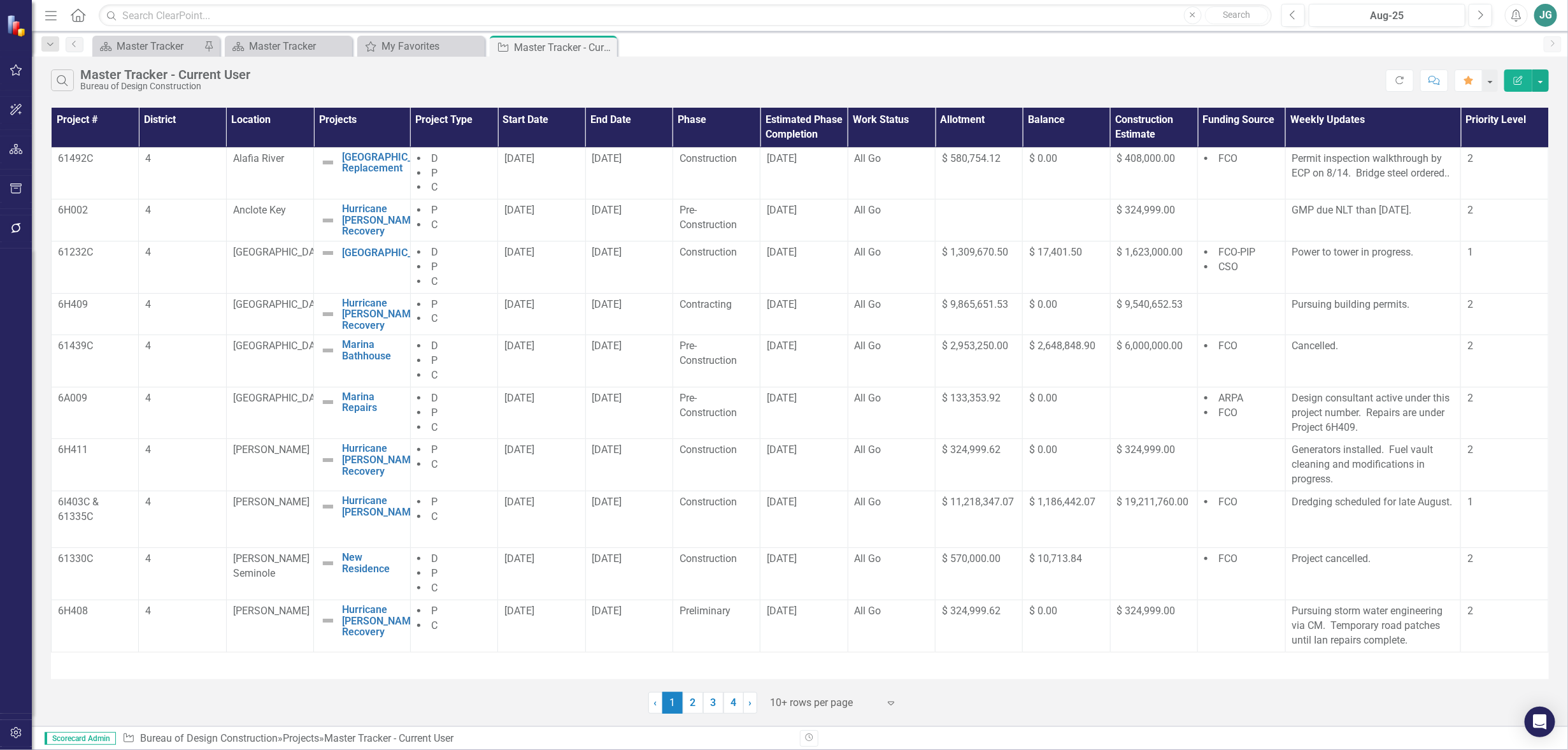
click at [812, 699] on div at bounding box center [825, 703] width 109 height 17
click at [823, 669] on div "100+ rows per page" at bounding box center [834, 660] width 140 height 21
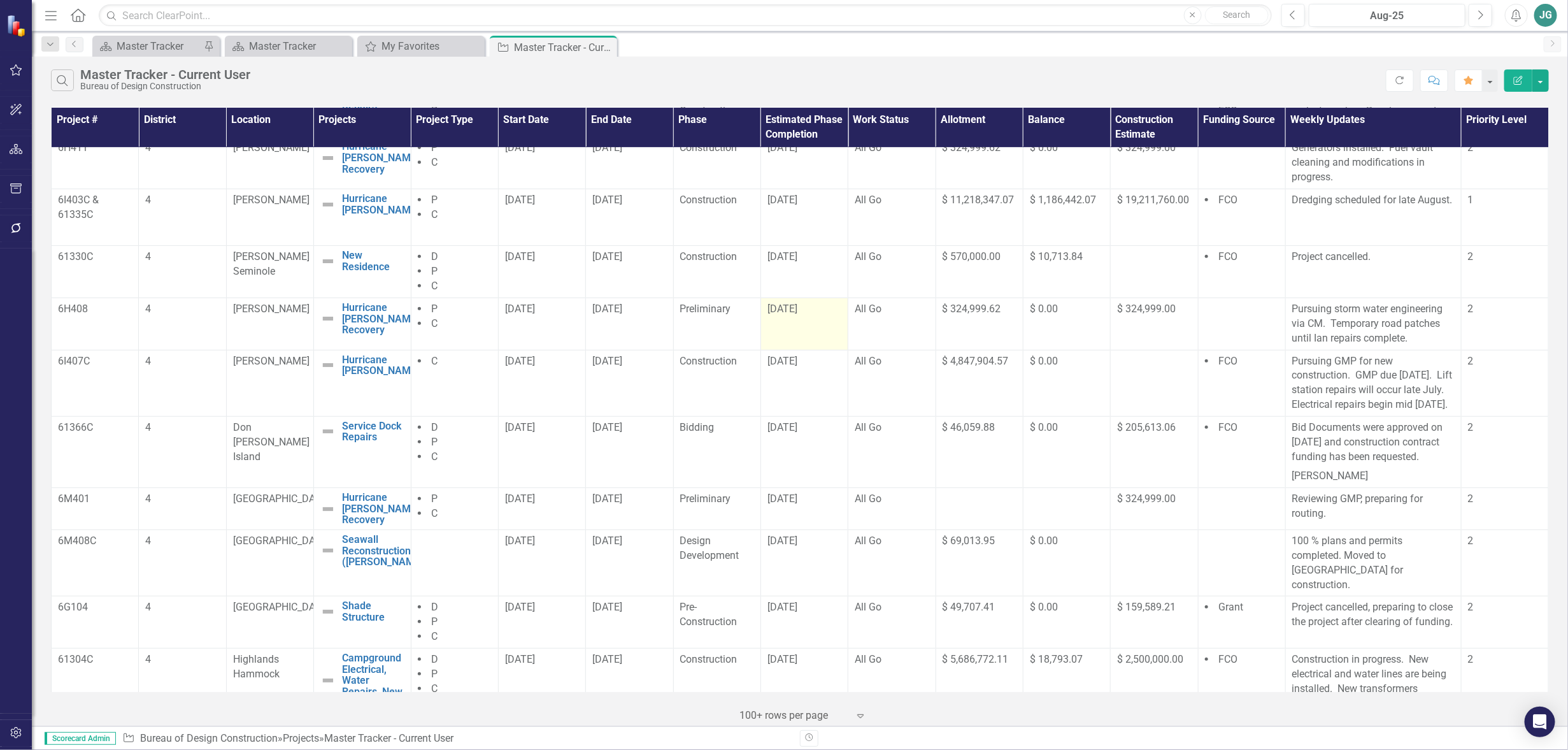
scroll to position [398, 0]
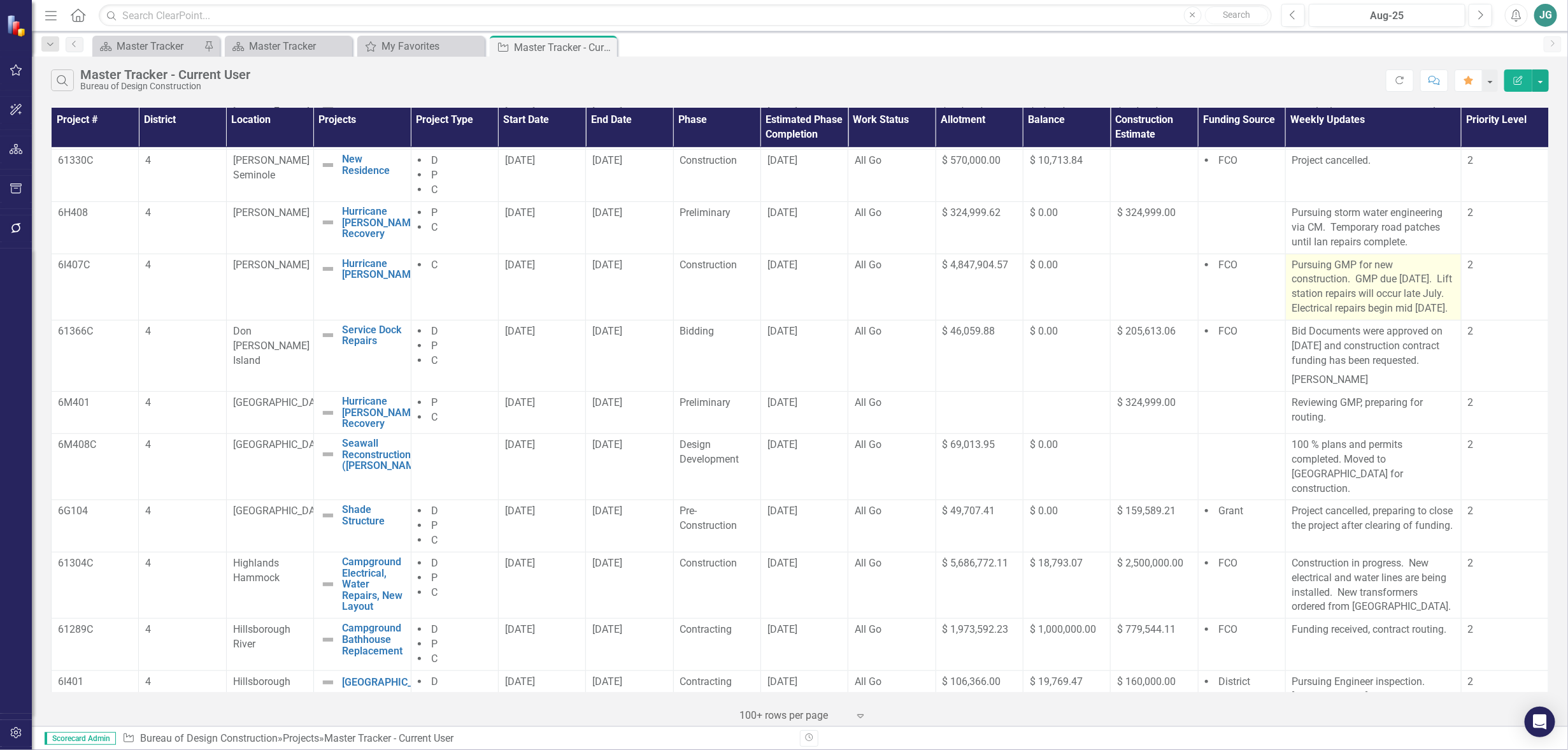
click at [1332, 308] on p "Pursuing GMP for new construction. GMP due [DATE]. Lift station repairs will oc…" at bounding box center [1374, 286] width 163 height 58
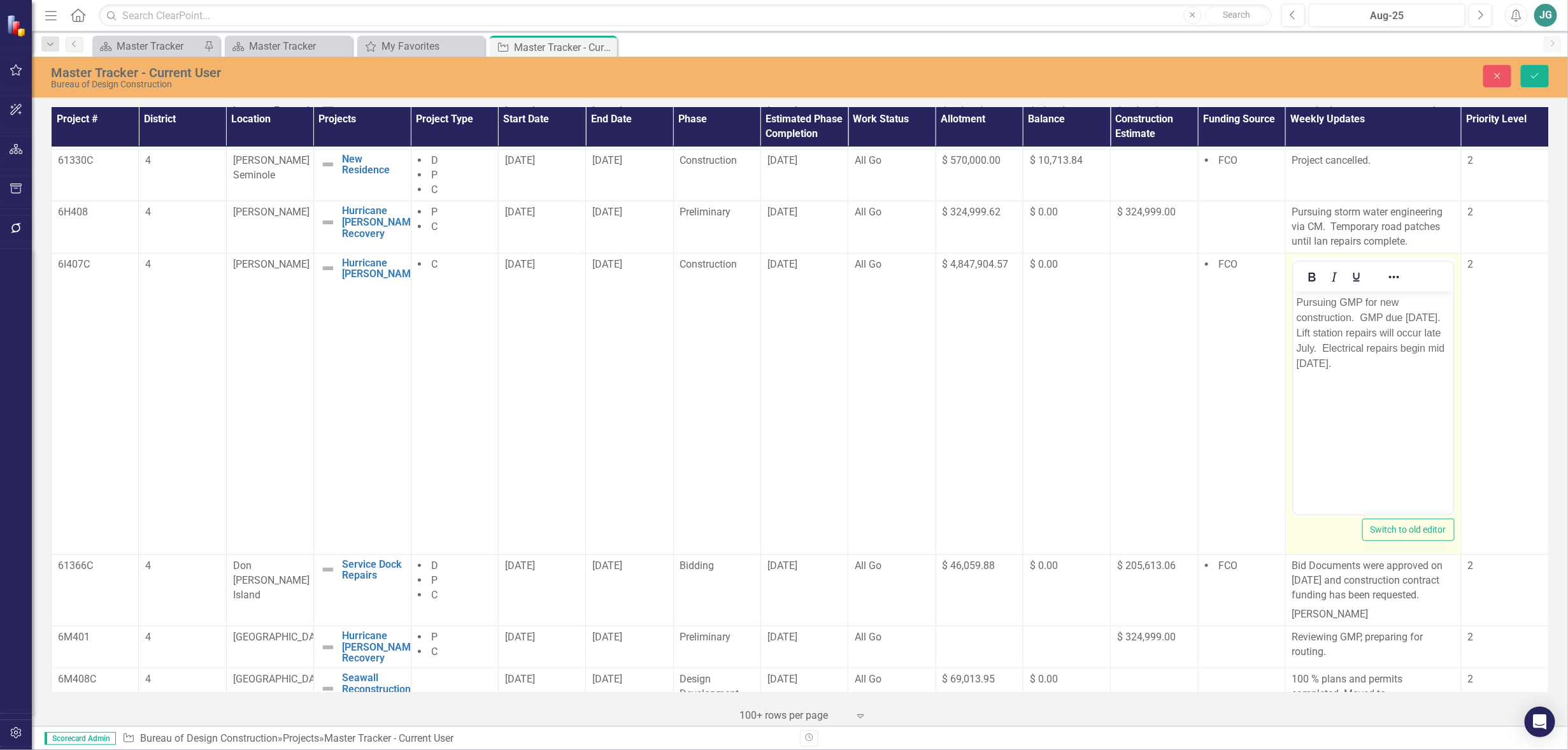
scroll to position [0, 0]
drag, startPoint x: 1398, startPoint y: 329, endPoint x: 1398, endPoint y: 381, distance: 52.0
click at [1398, 371] on p "Pursuing GMP for new construction. GMP due [DATE]. Lift station repairs will oc…" at bounding box center [1373, 332] width 154 height 76
click at [1531, 73] on icon "Save" at bounding box center [1535, 76] width 11 height 9
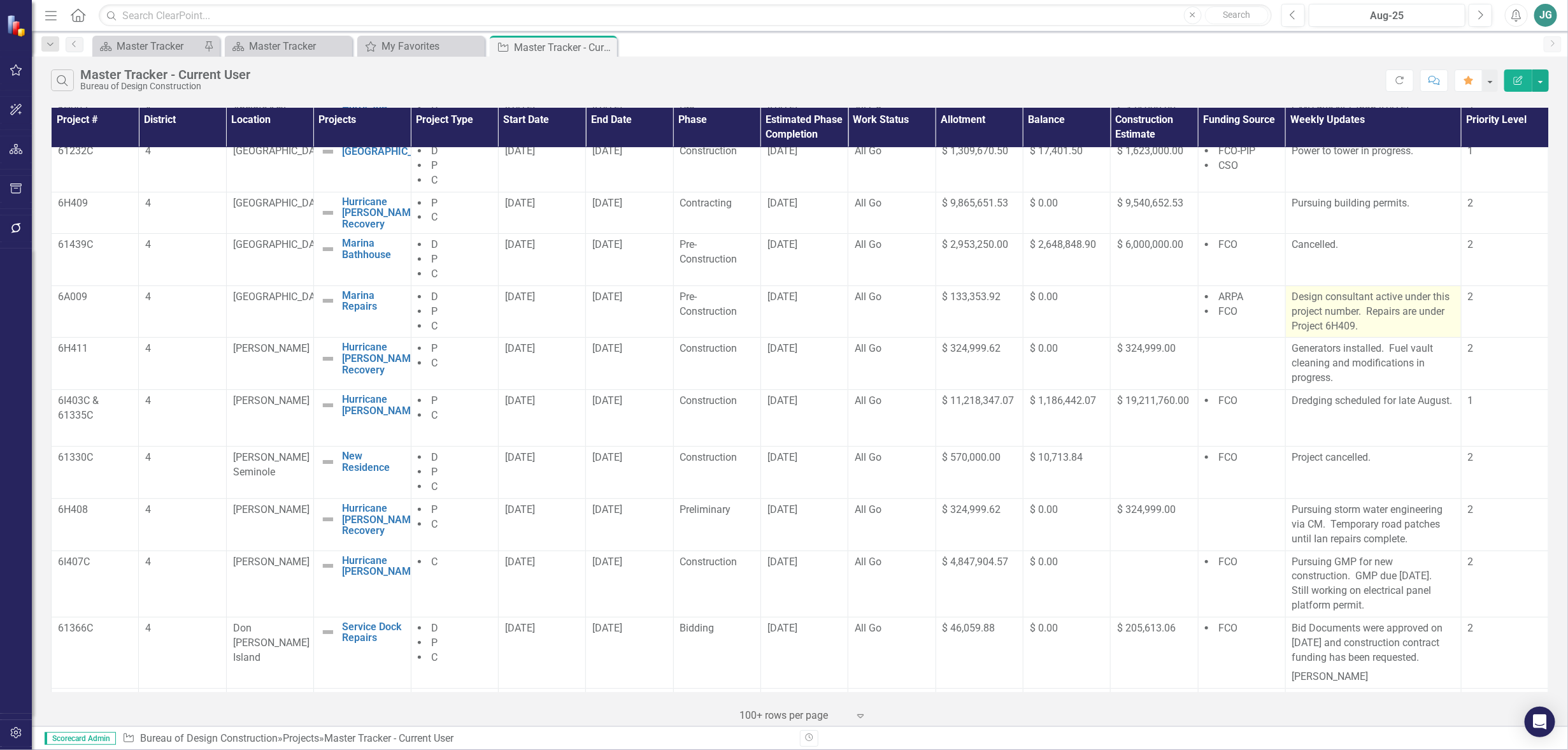
scroll to position [398, 0]
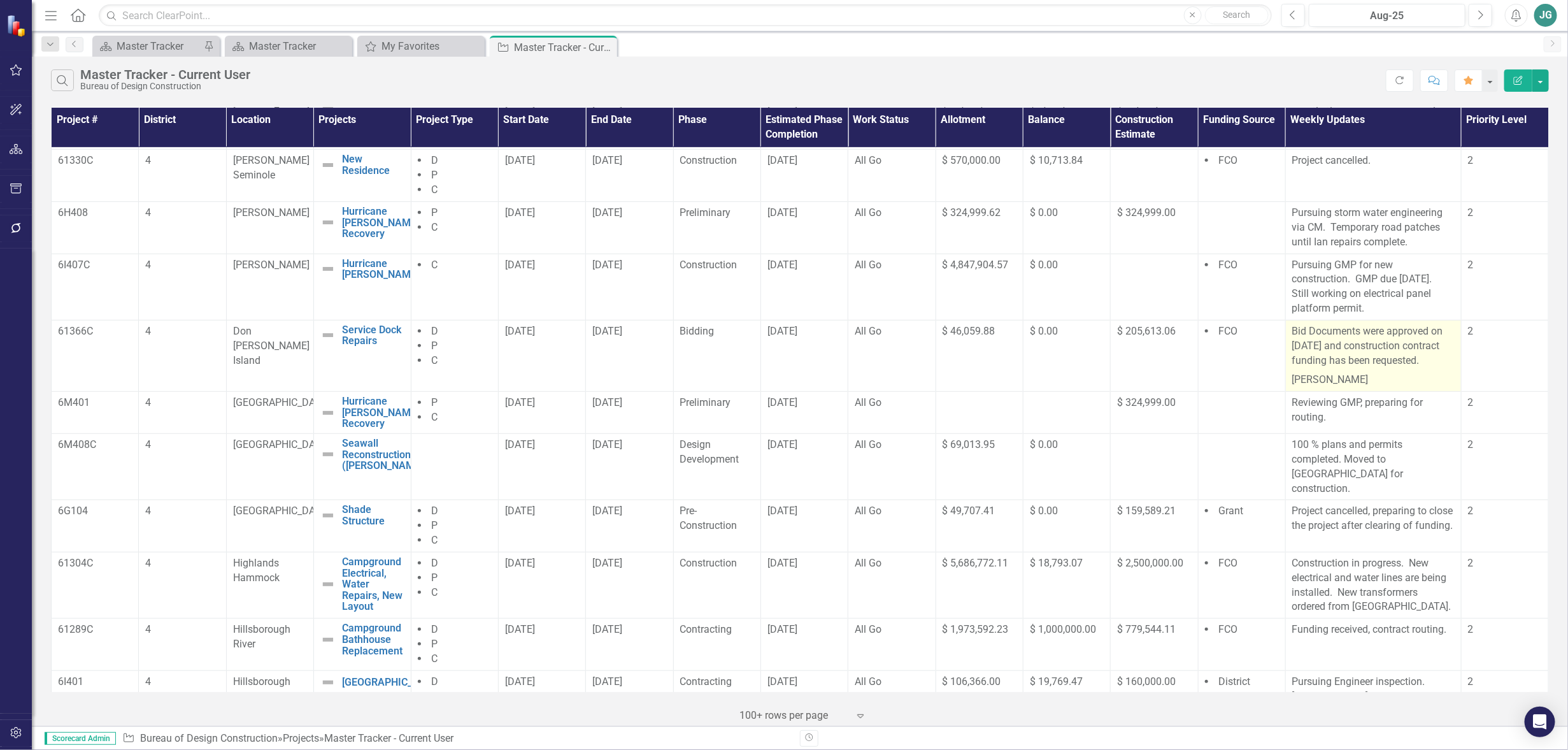
click at [1372, 371] on p "Bid Documents were approved on [DATE] and construction contract funding has bee…" at bounding box center [1374, 347] width 163 height 47
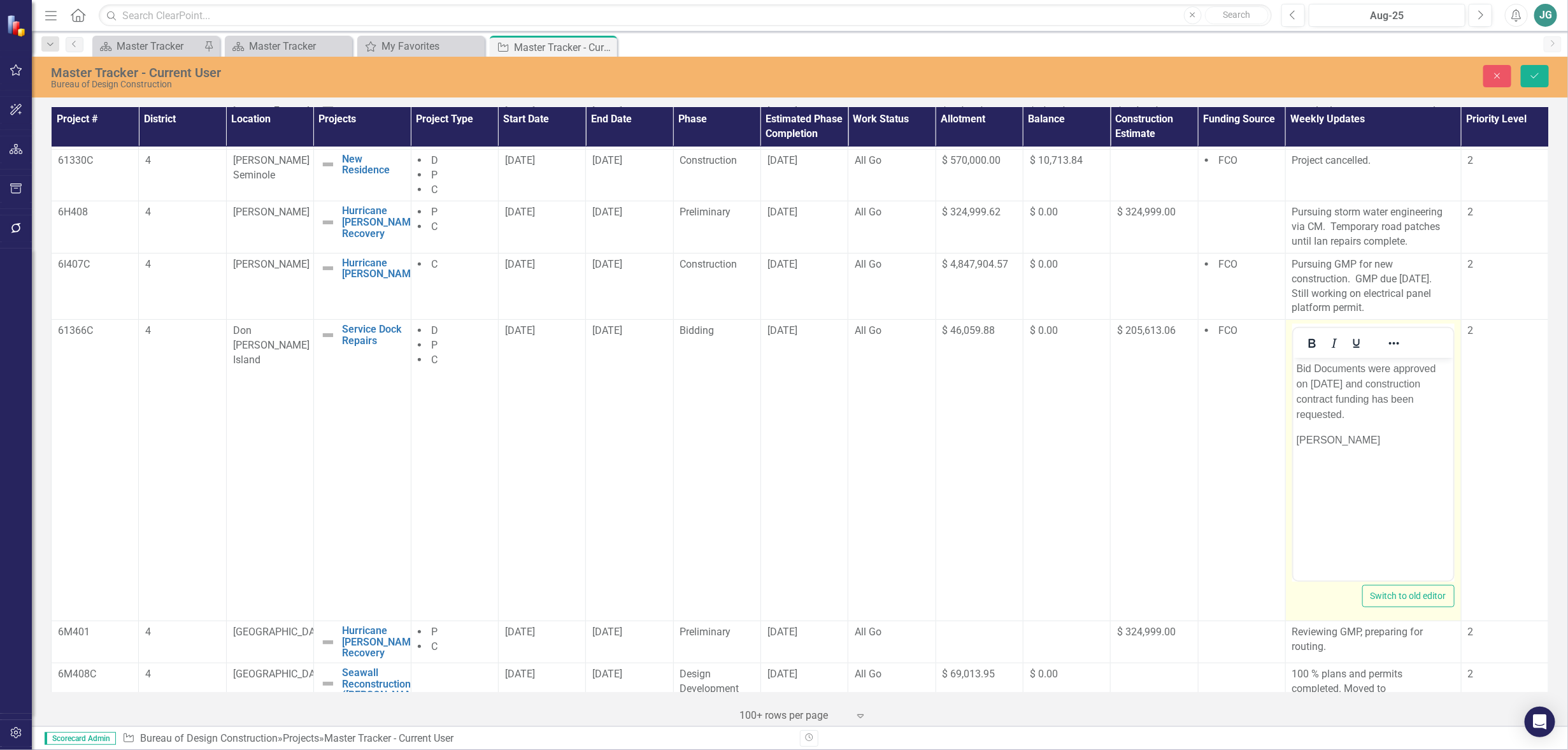
scroll to position [0, 0]
click at [1530, 79] on icon "Save" at bounding box center [1535, 76] width 11 height 9
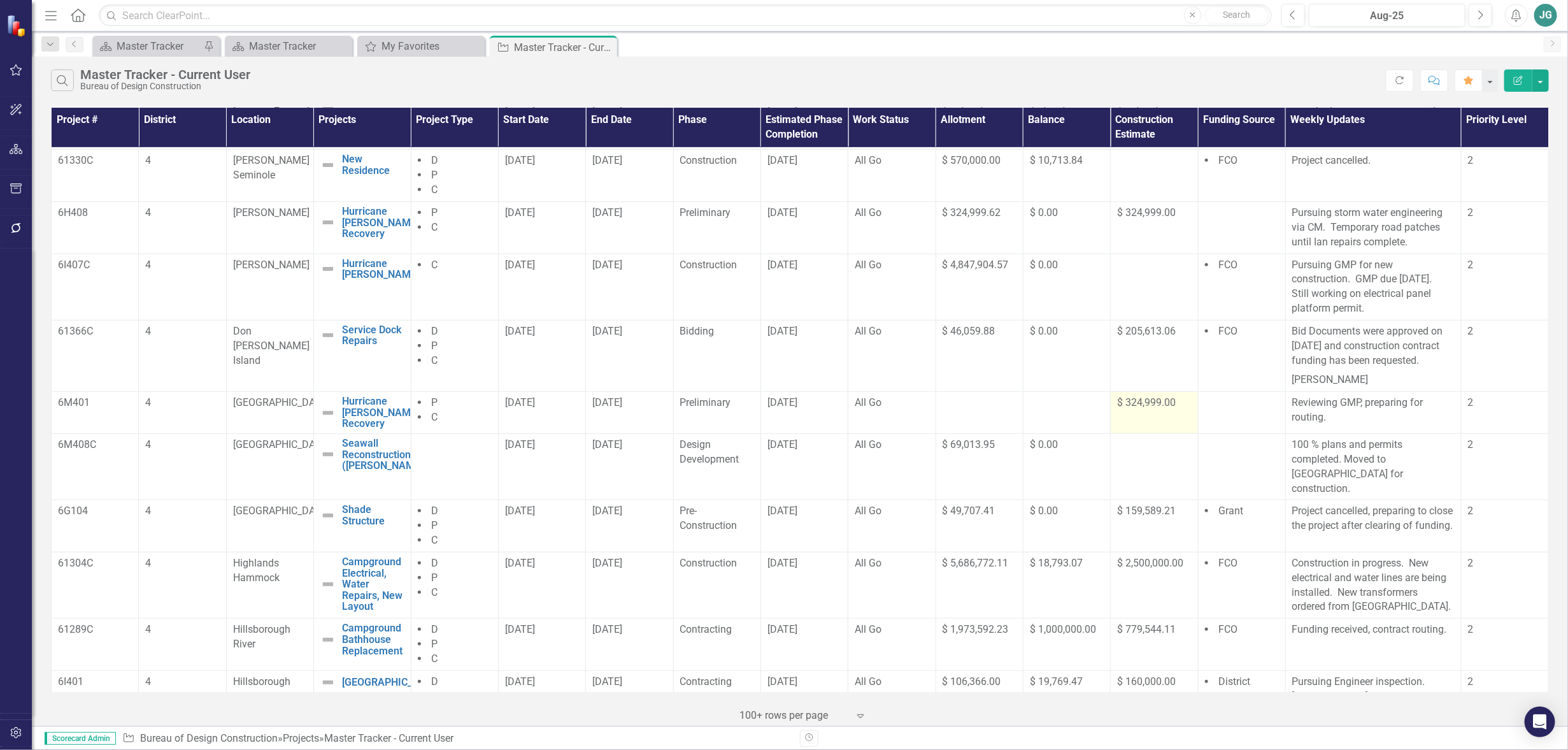
scroll to position [558, 0]
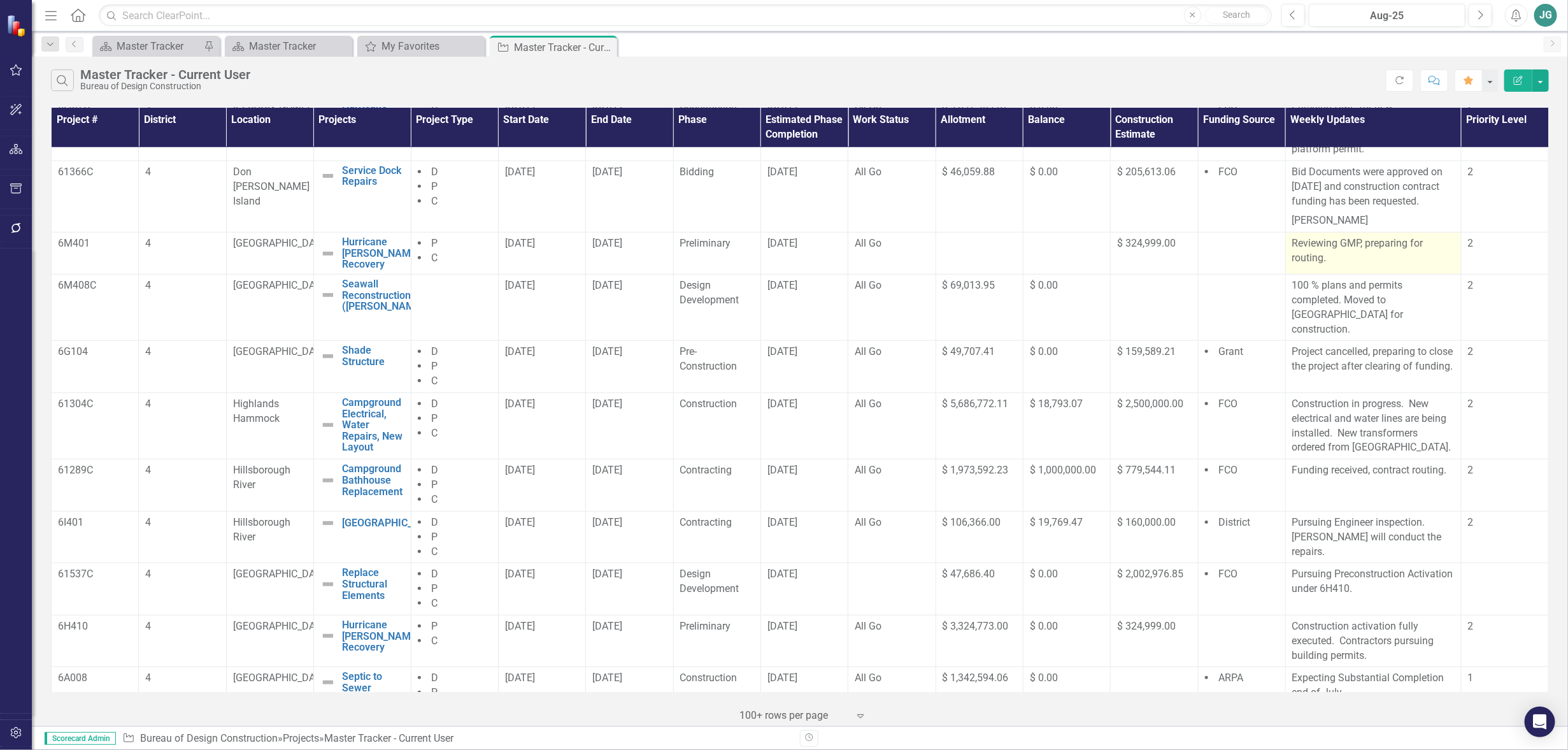
click at [1373, 266] on p "Reviewing GMP, preparing for routing." at bounding box center [1374, 251] width 163 height 29
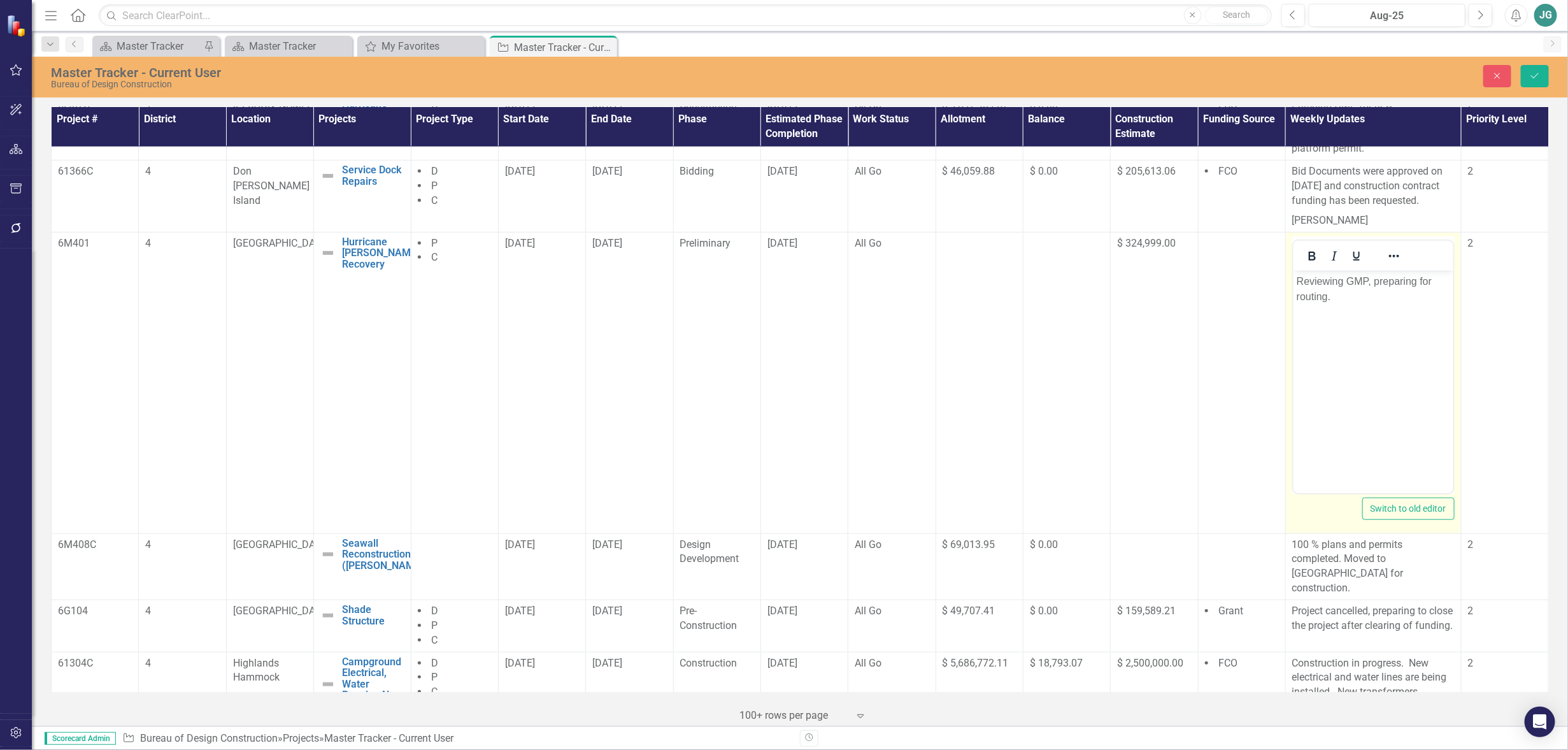
scroll to position [0, 0]
drag, startPoint x: 1296, startPoint y: 277, endPoint x: 1342, endPoint y: 276, distance: 46.0
click at [1342, 276] on p "Reviewing GMP, preparing for routing." at bounding box center [1373, 289] width 154 height 31
drag, startPoint x: 1317, startPoint y: 280, endPoint x: 1383, endPoint y: 273, distance: 66.4
click at [1383, 274] on p "GMP, preparing for routing." at bounding box center [1373, 281] width 154 height 15
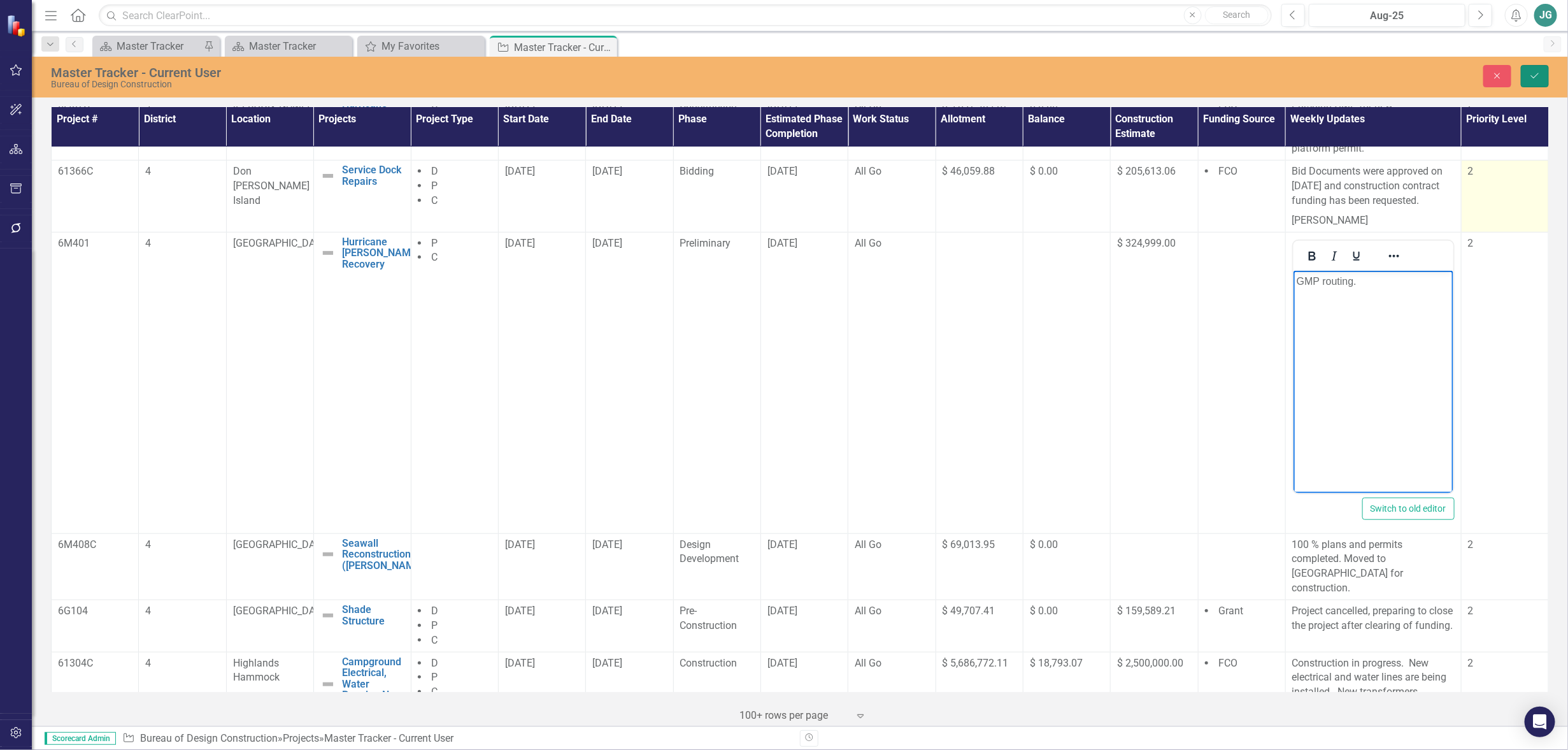
drag, startPoint x: 1539, startPoint y: 76, endPoint x: 1496, endPoint y: 229, distance: 158.9
click at [1539, 76] on icon "Save" at bounding box center [1535, 76] width 11 height 9
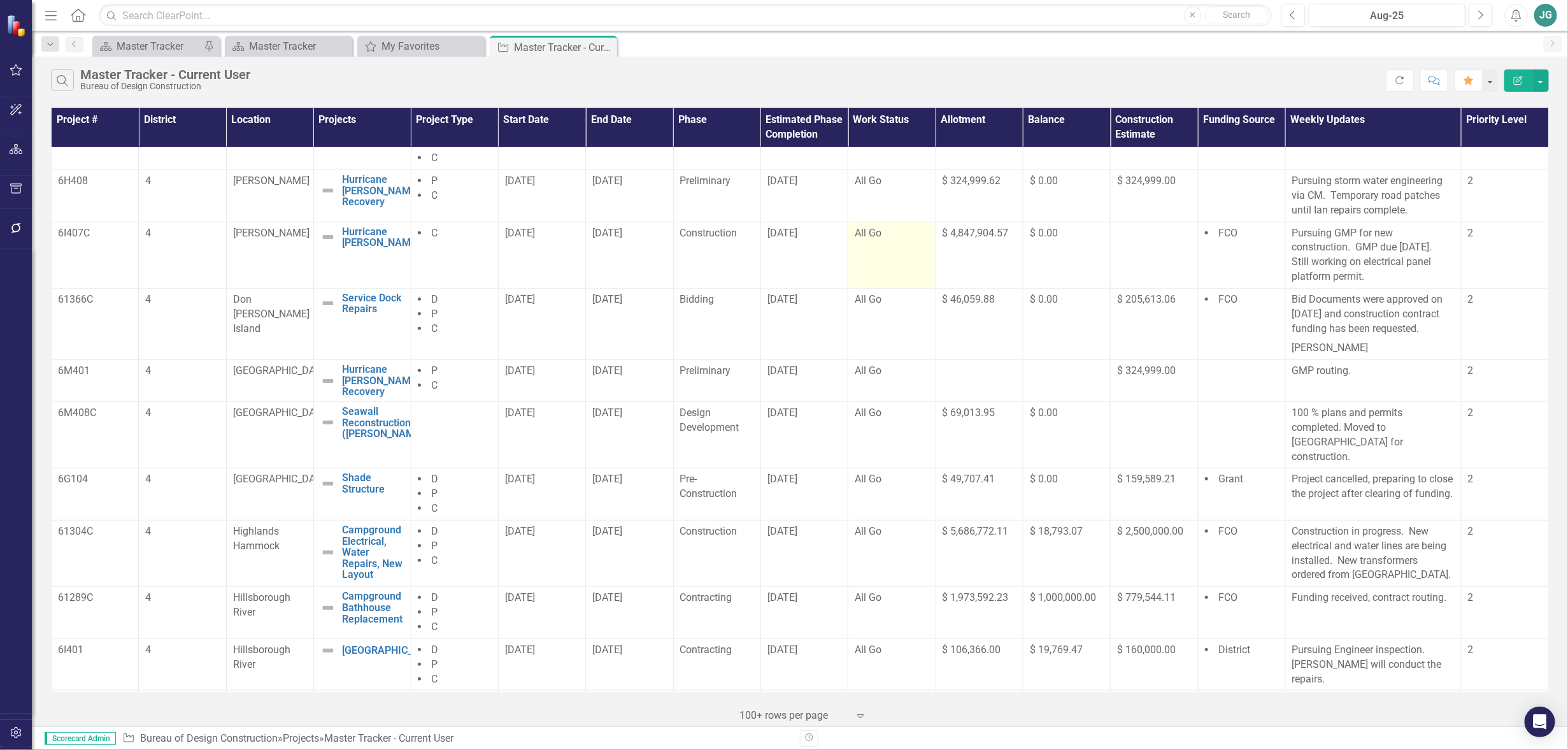
scroll to position [558, 0]
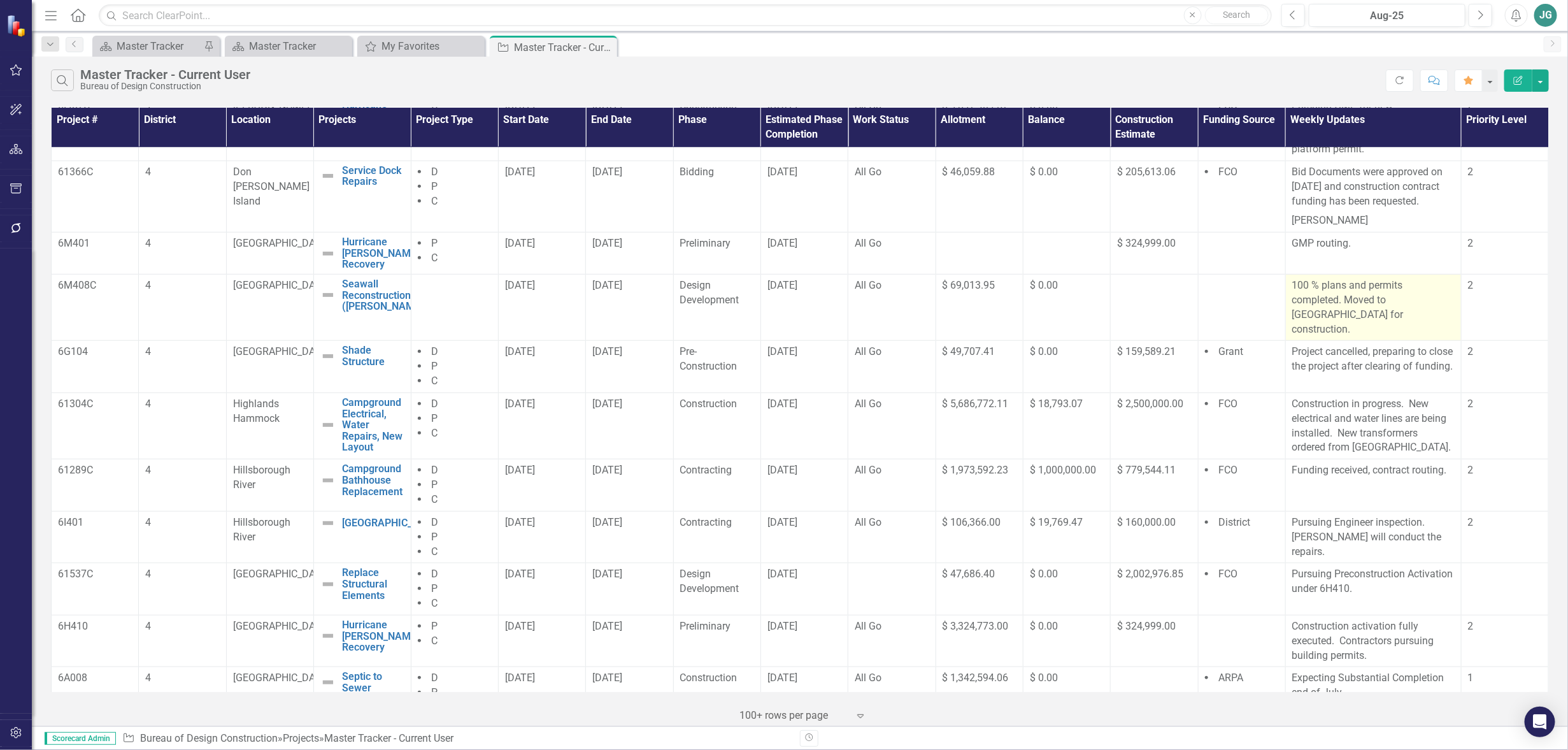
click at [1386, 336] on p "100 % plans and permits completed. Moved to [GEOGRAPHIC_DATA] for construction." at bounding box center [1374, 307] width 163 height 58
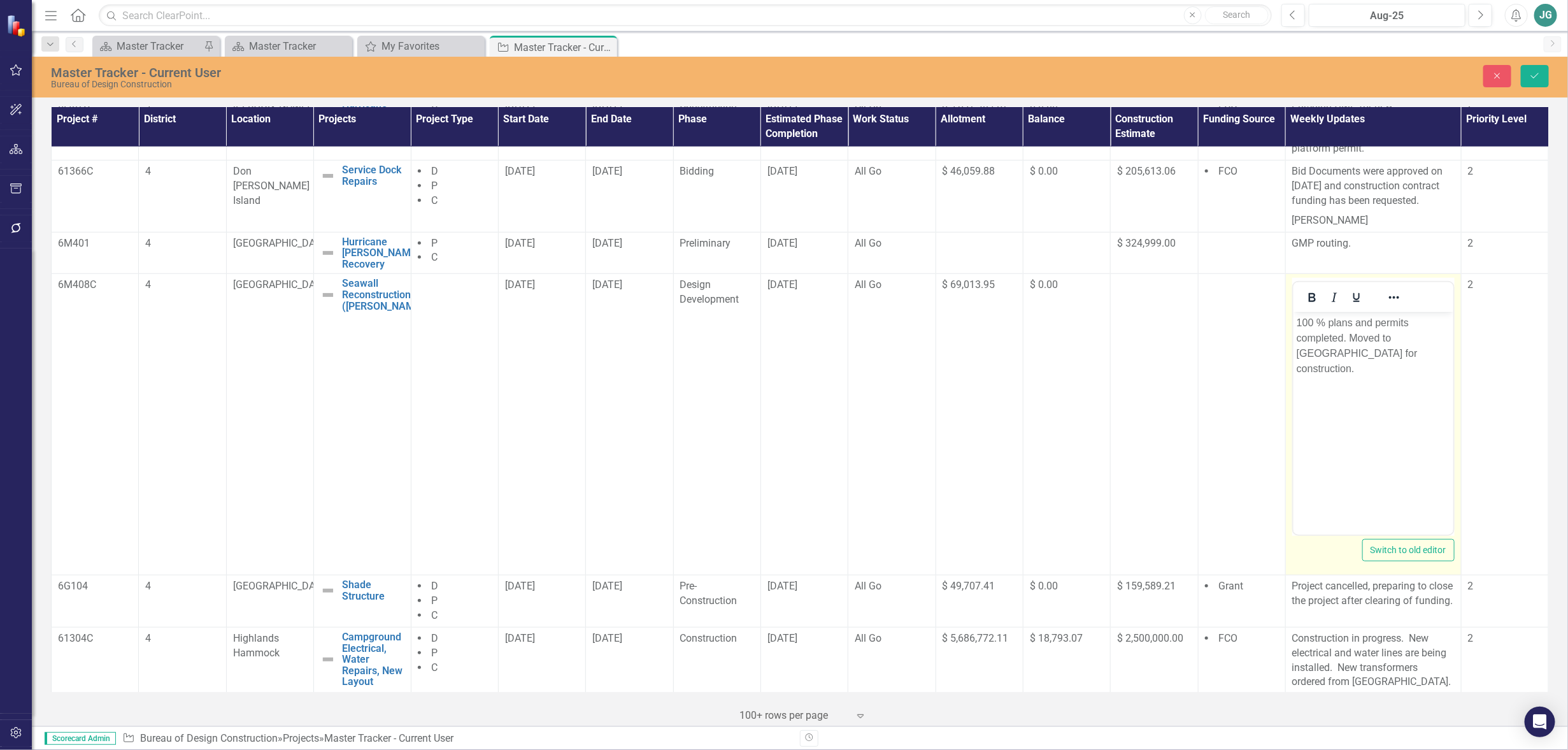
scroll to position [0, 0]
drag, startPoint x: 1295, startPoint y: 323, endPoint x: 1360, endPoint y: 347, distance: 69.3
click at [1360, 347] on body "100 % plans and permits completed. Moved to [GEOGRAPHIC_DATA] for construction." at bounding box center [1373, 408] width 160 height 191
click at [1539, 75] on icon "Save" at bounding box center [1535, 76] width 11 height 9
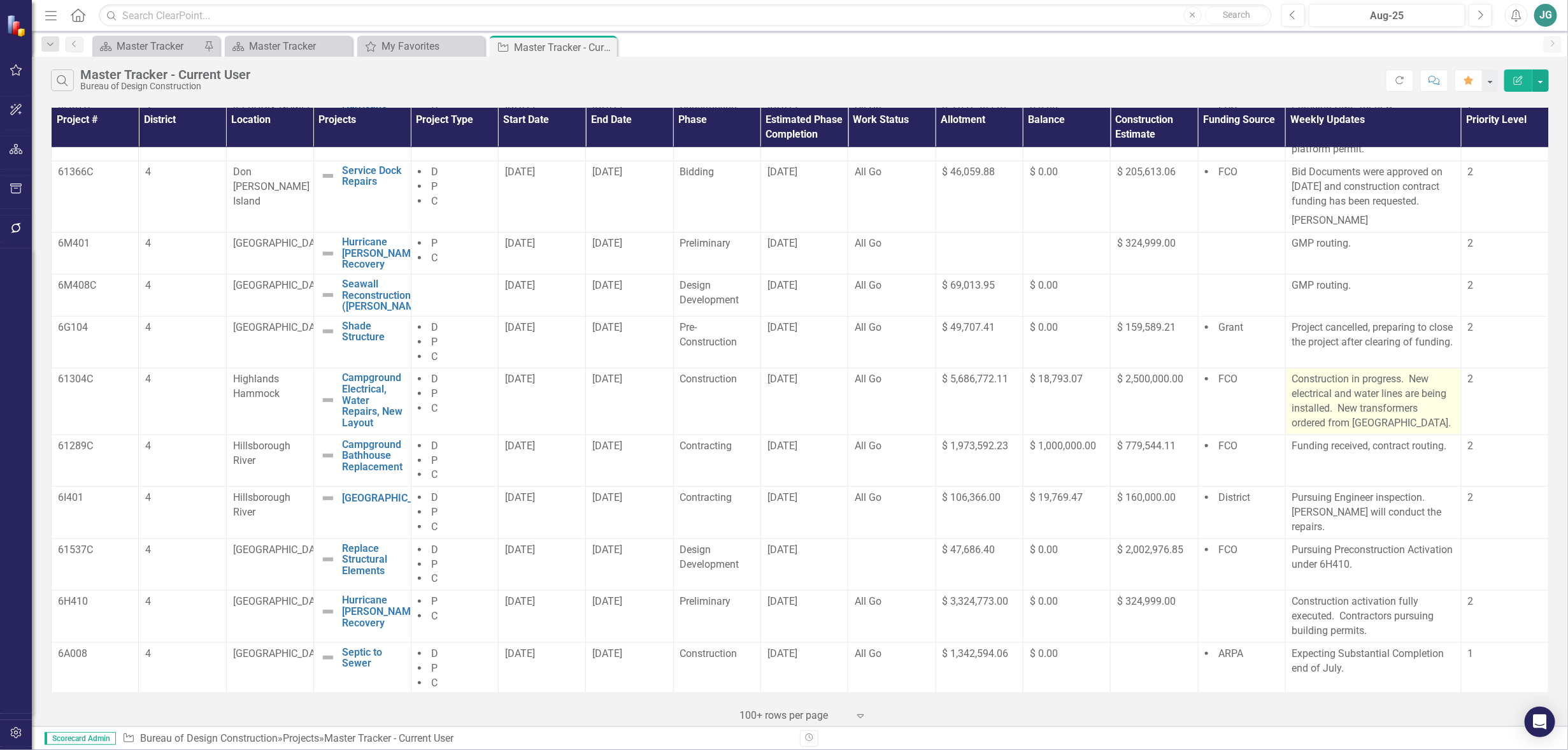
scroll to position [637, 0]
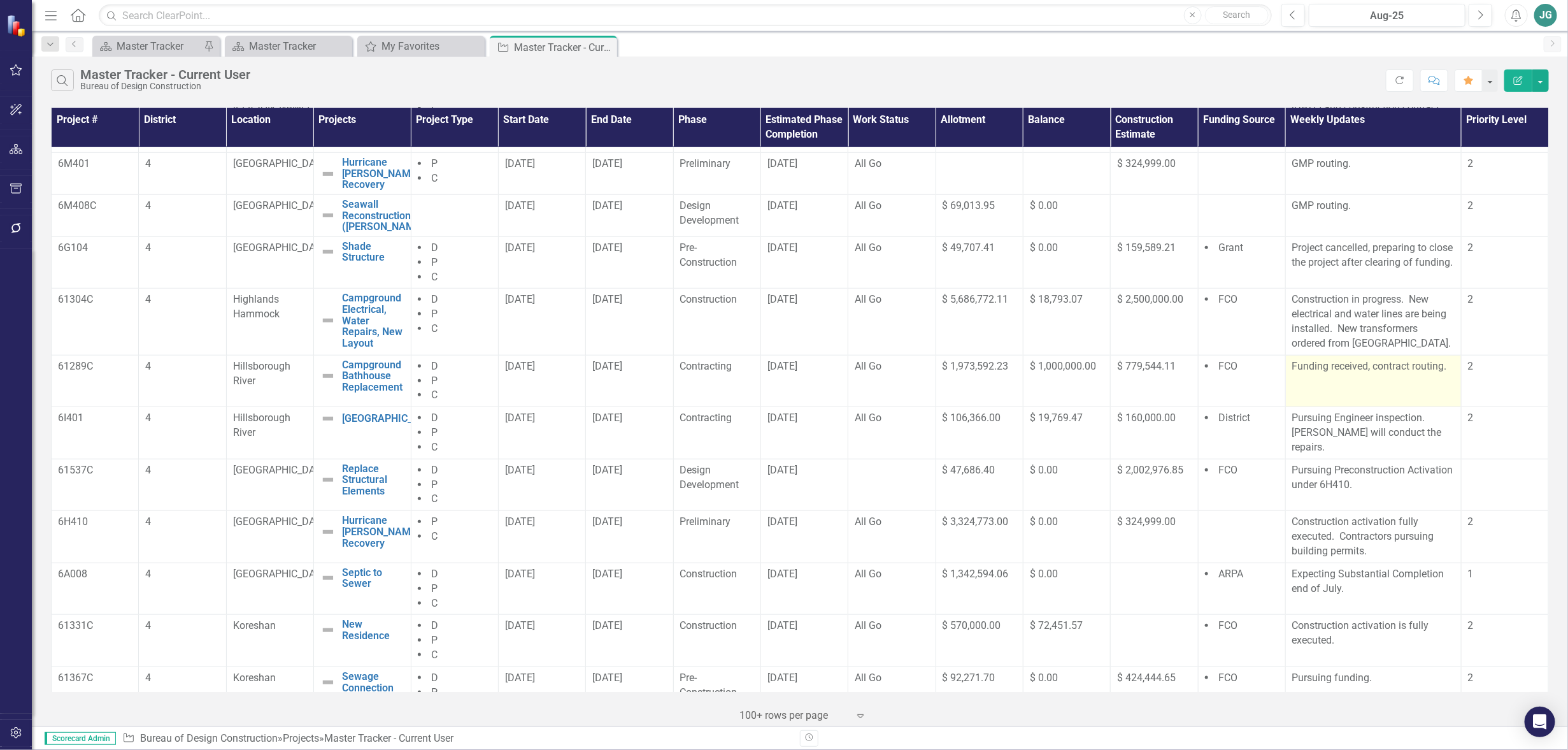
click at [1353, 407] on td "Funding received, contract routing." at bounding box center [1373, 381] width 176 height 52
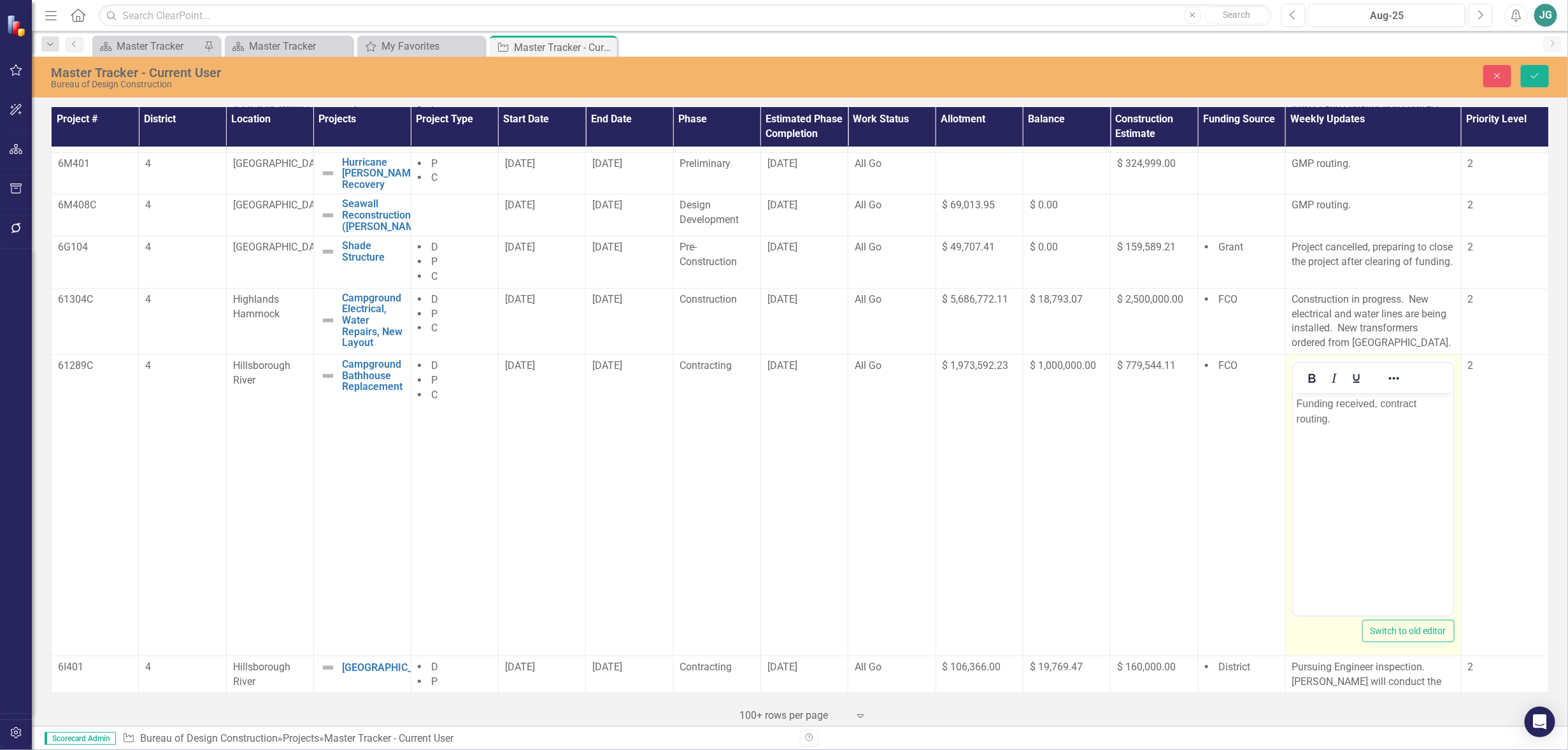
scroll to position [0, 0]
drag, startPoint x: 1296, startPoint y: 402, endPoint x: 1337, endPoint y: 421, distance: 45.2
click at [1337, 421] on p "Funding received, contract routing." at bounding box center [1373, 411] width 154 height 31
click at [1542, 73] on button "Save" at bounding box center [1535, 76] width 28 height 23
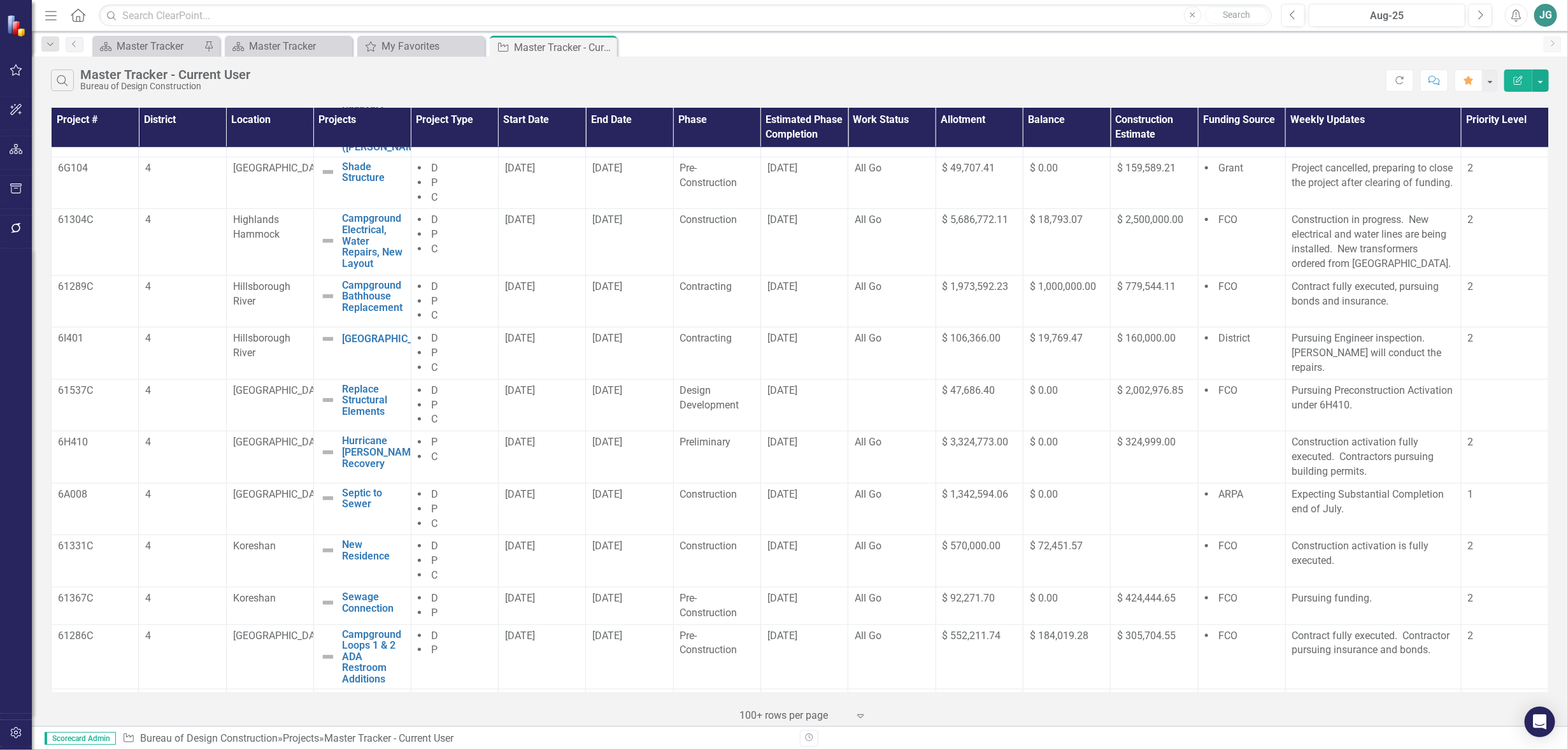
scroll to position [797, 0]
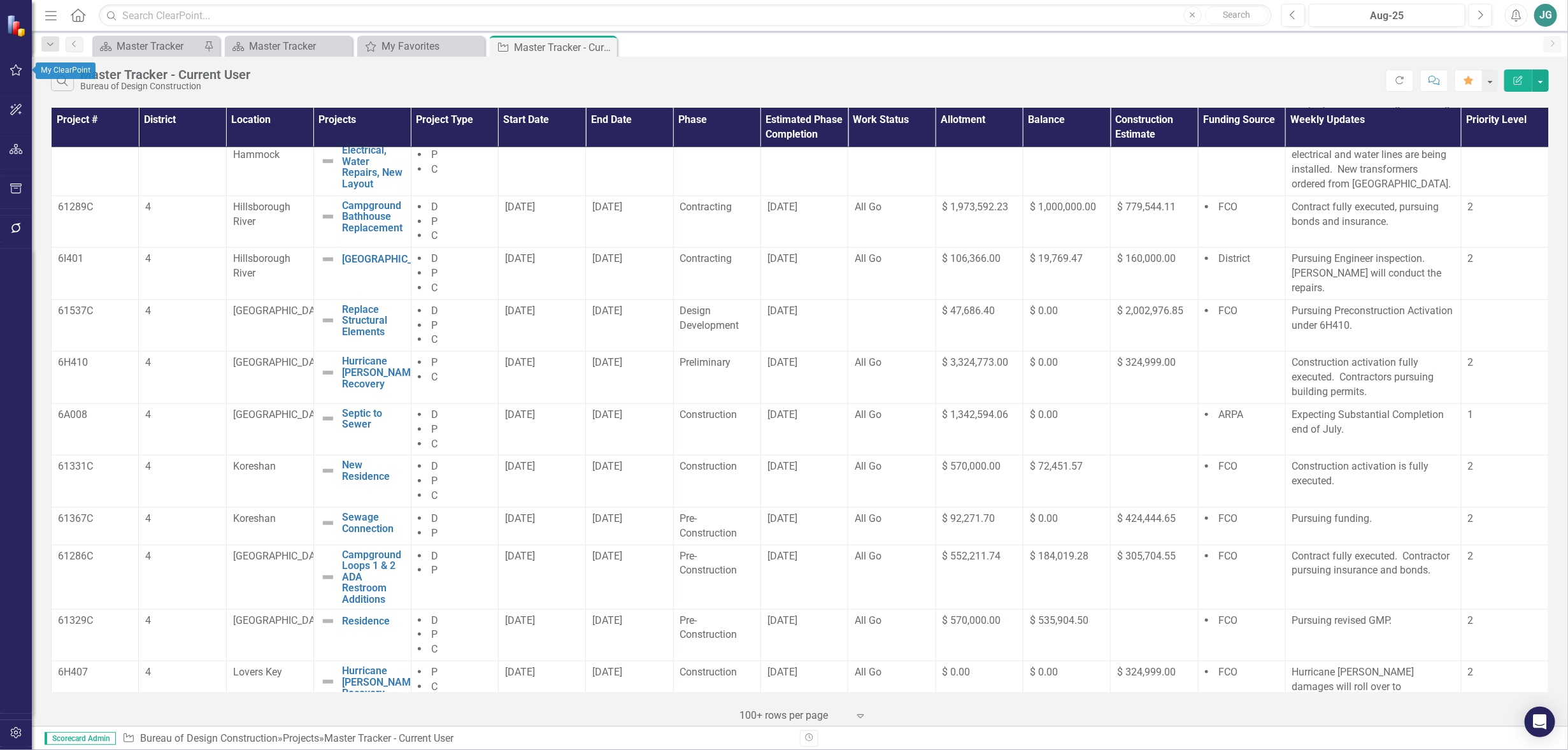
click at [16, 72] on icon "button" at bounding box center [17, 70] width 14 height 11
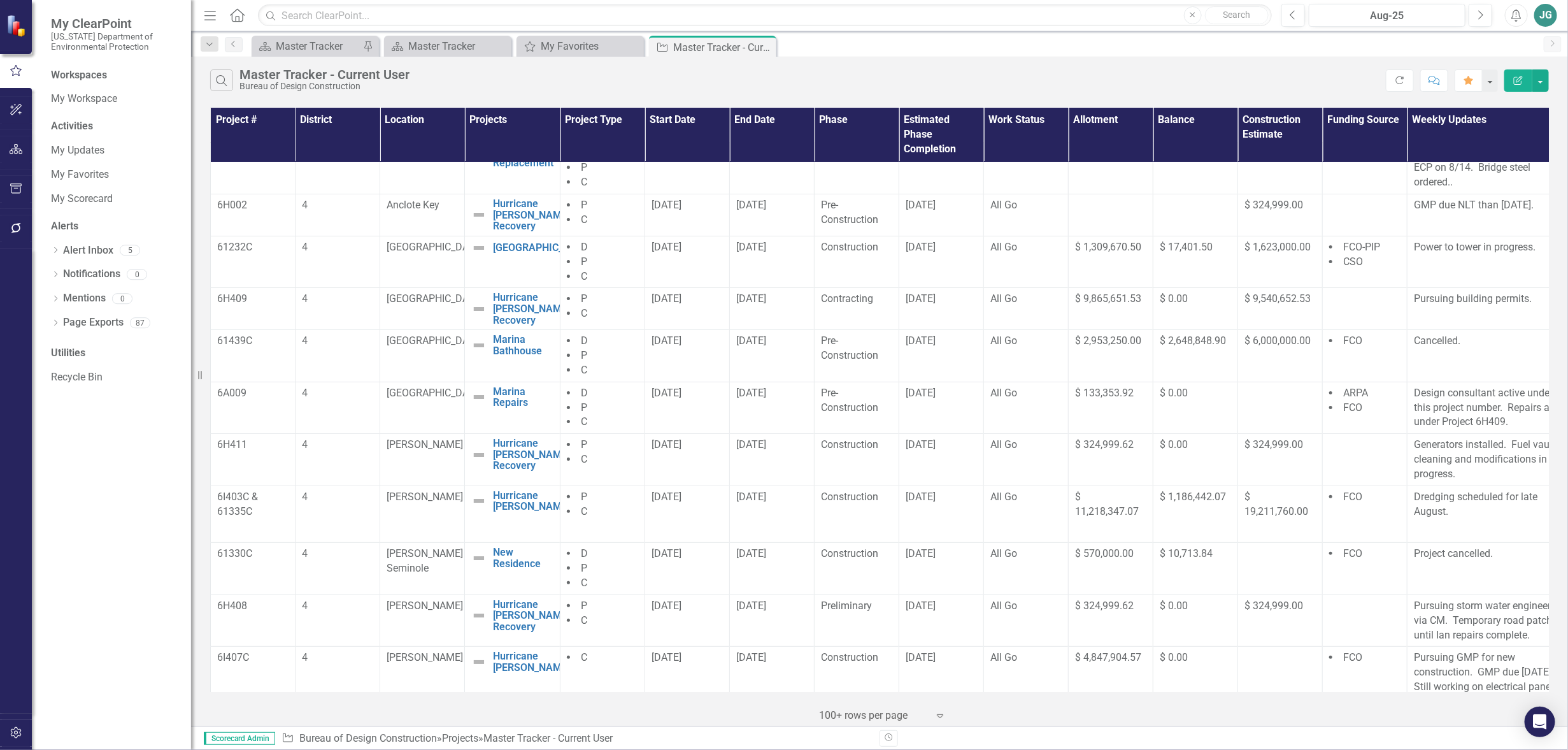
scroll to position [0, 0]
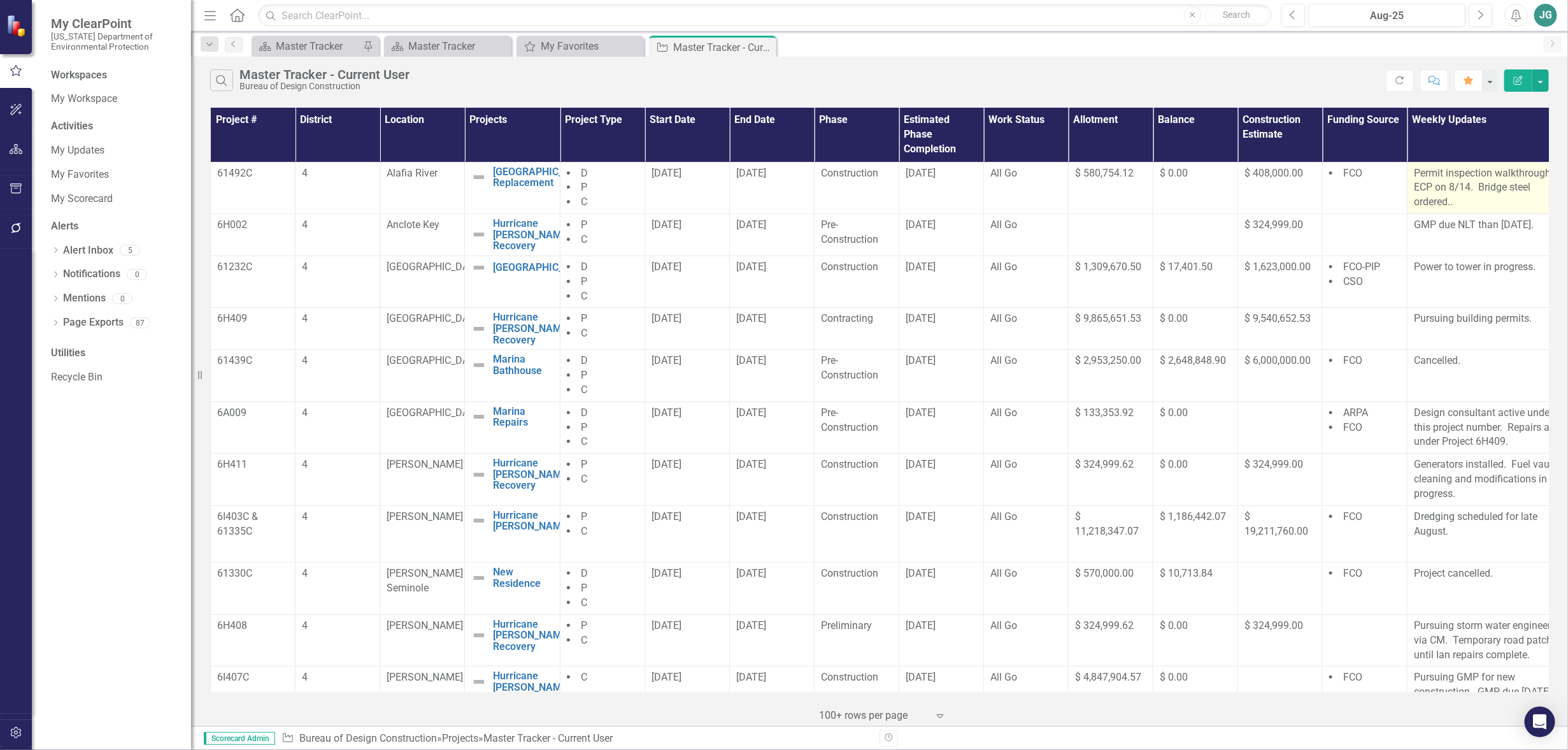
click at [1474, 202] on p "Permit inspection walkthrough by ECP on 8/14. Bridge steel ordered.." at bounding box center [1492, 188] width 156 height 44
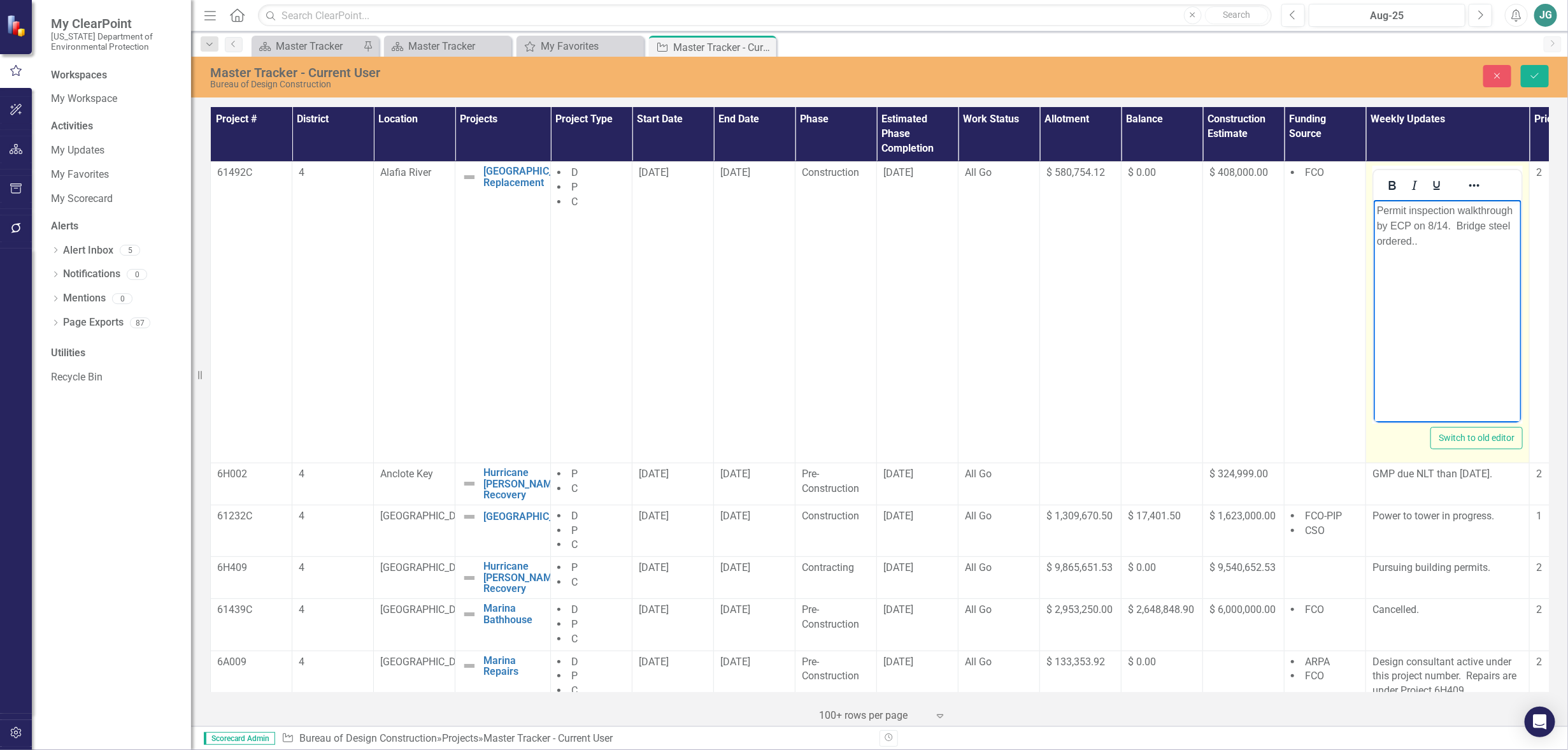
click at [1443, 234] on p "Permit inspection walkthrough by ECP on 8/14. Bridge steel ordered.." at bounding box center [1447, 225] width 142 height 46
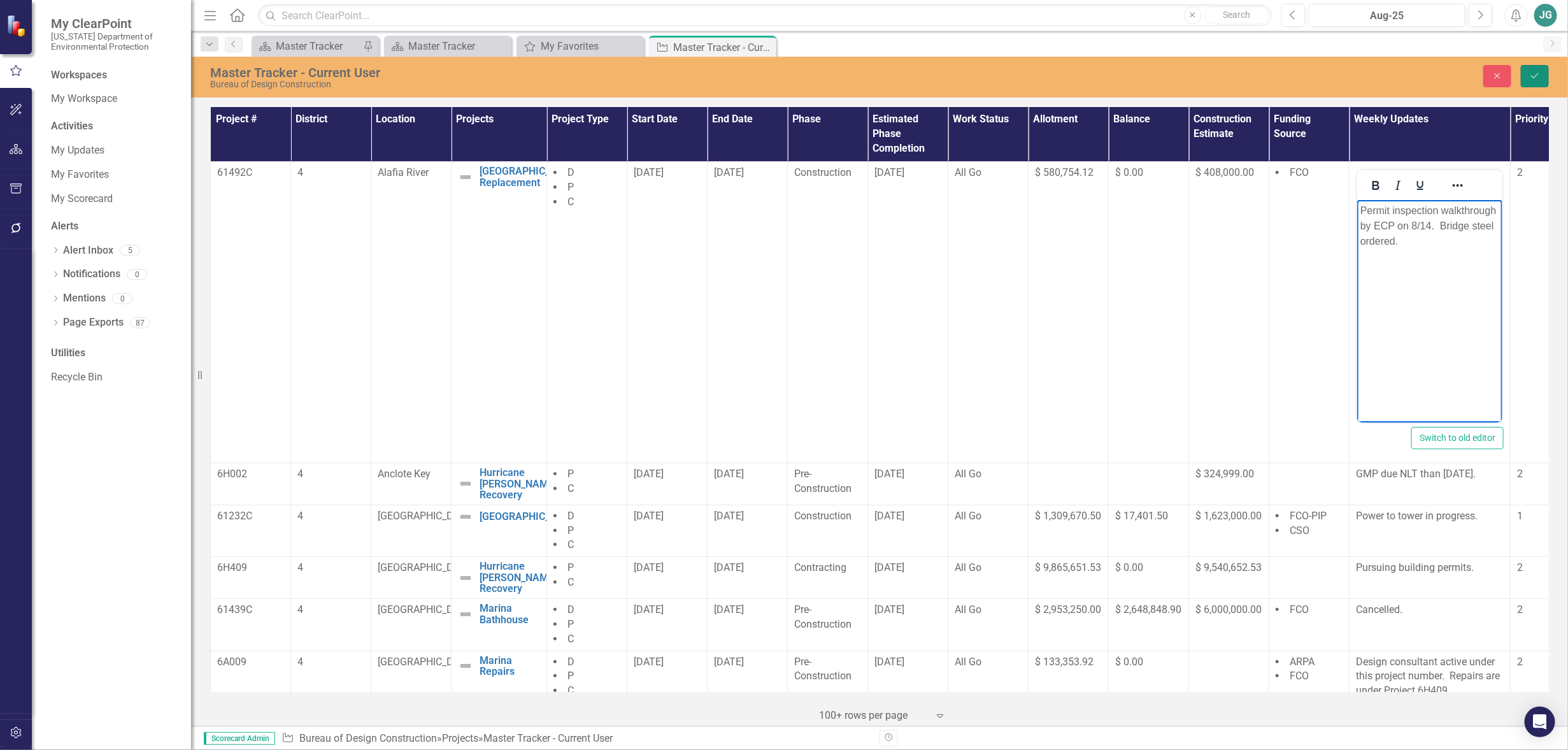
click at [1529, 75] on button "Save" at bounding box center [1535, 76] width 28 height 23
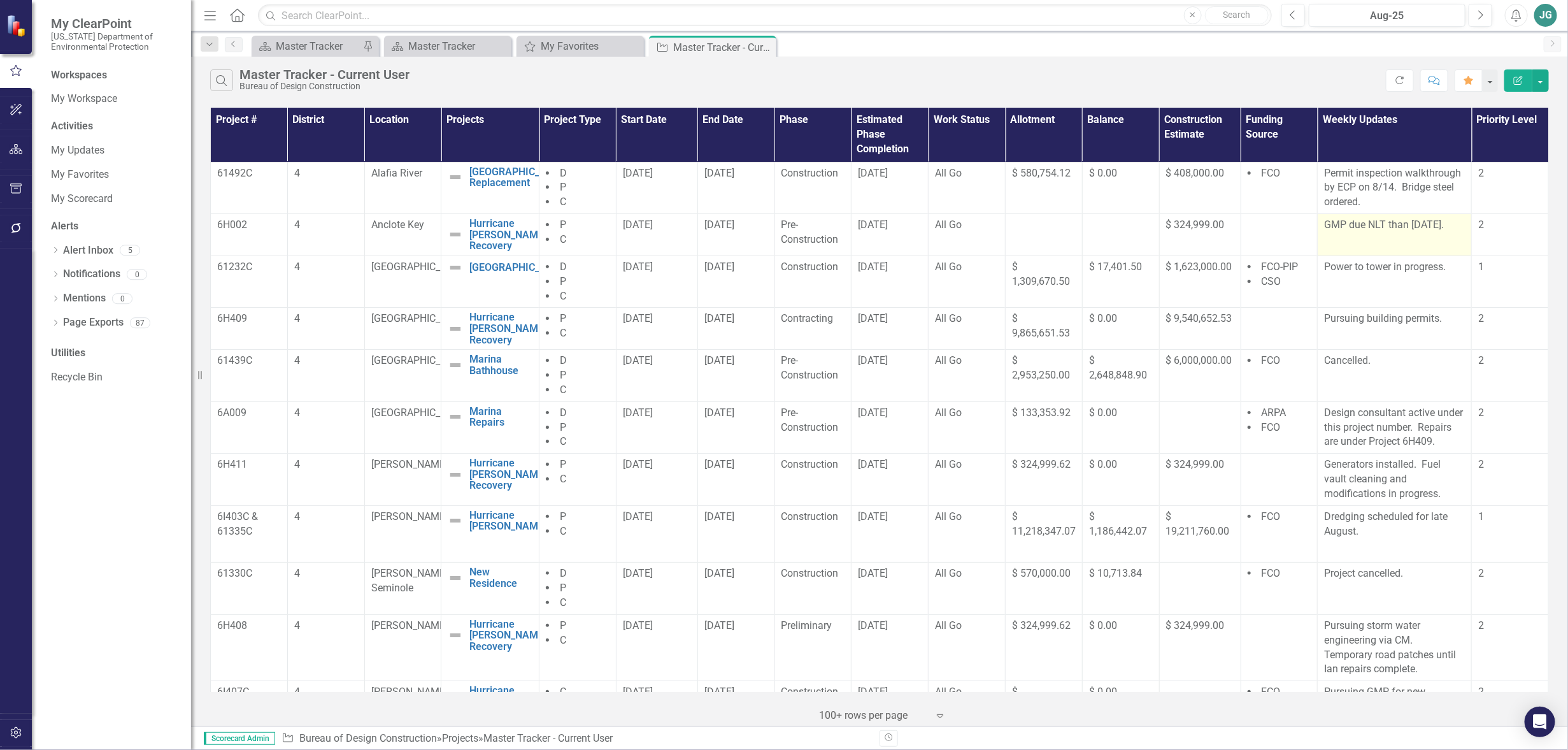
click at [1398, 233] on p "GMP due NLT than [DATE]." at bounding box center [1395, 225] width 141 height 14
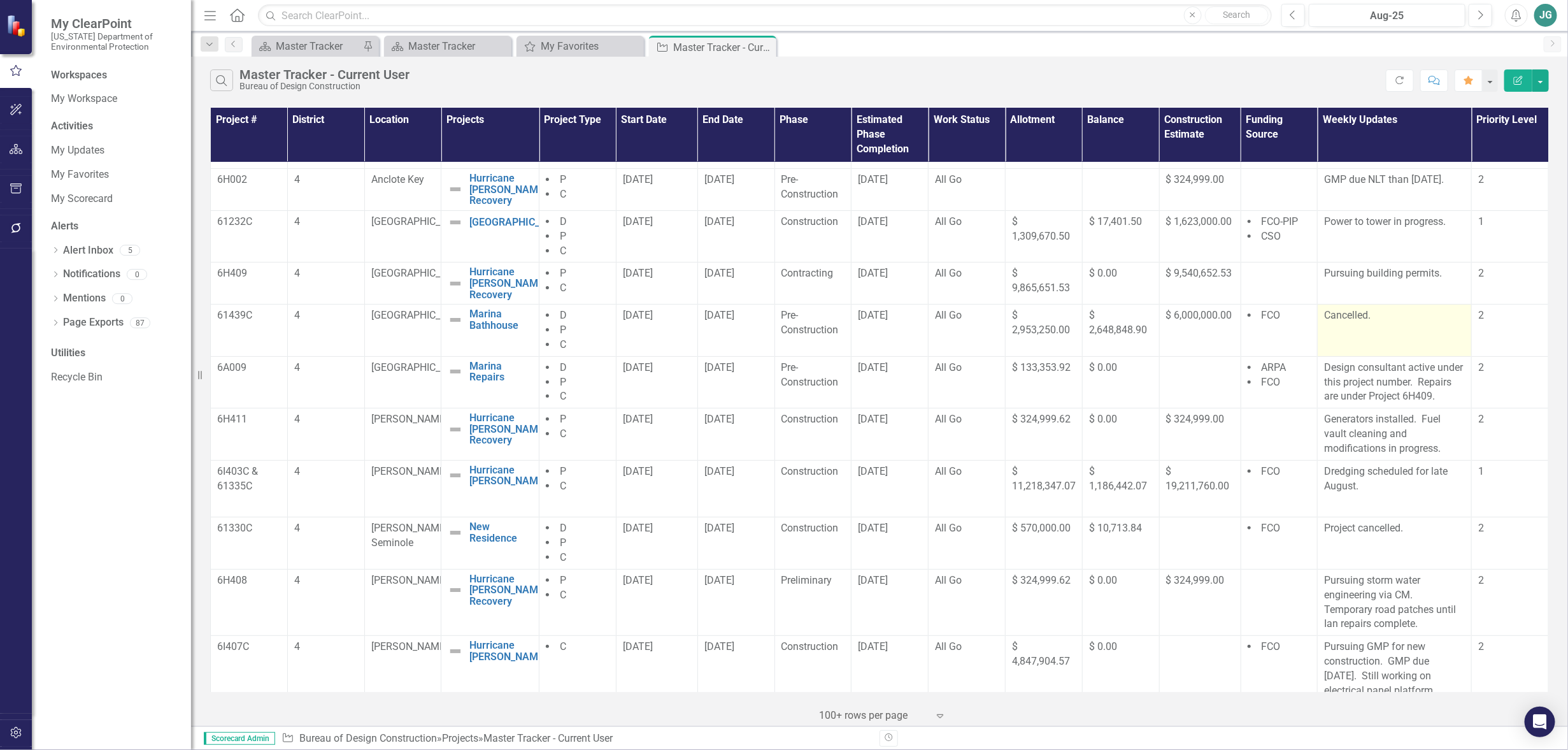
scroll to position [80, 0]
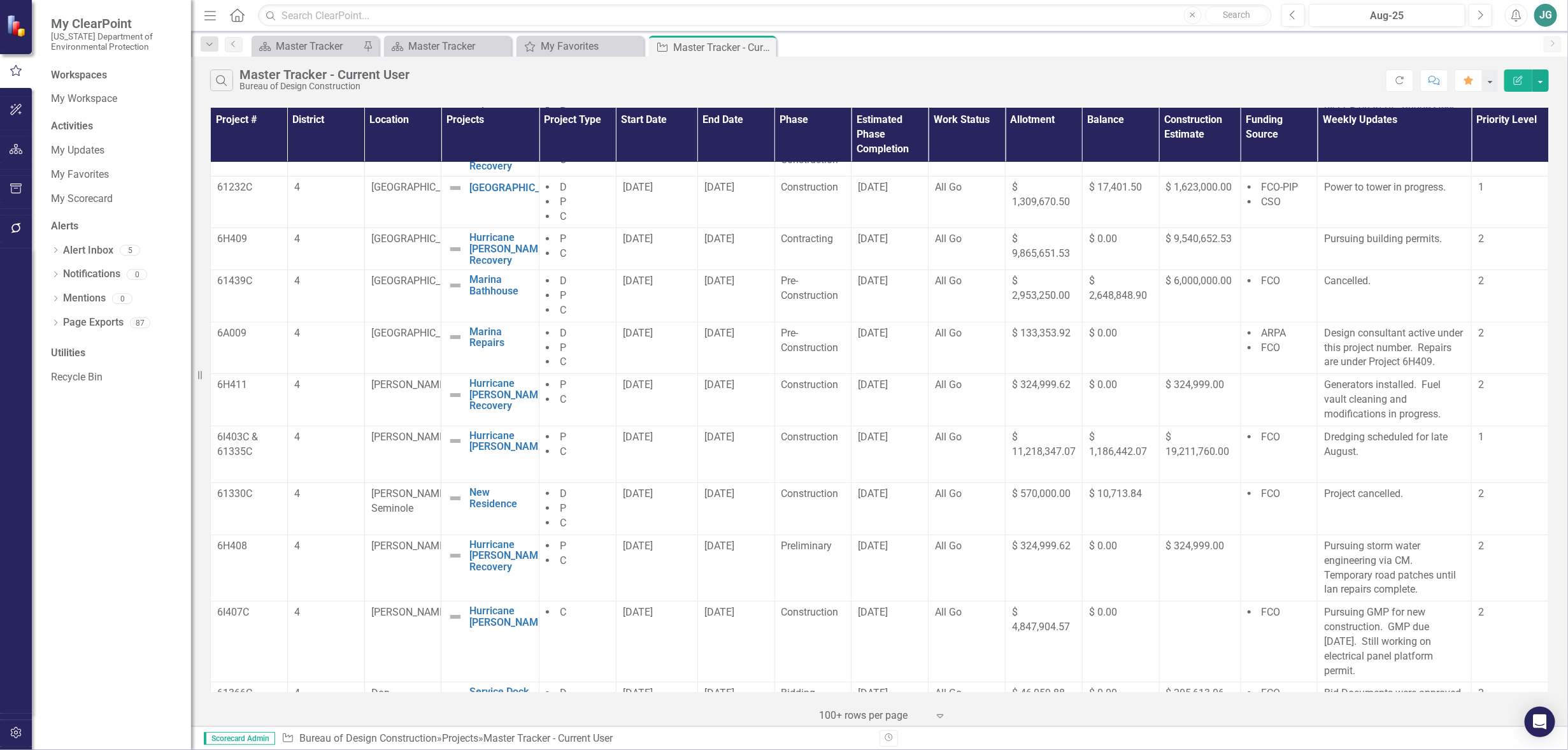
click at [210, 24] on button "Menu" at bounding box center [210, 15] width 17 height 22
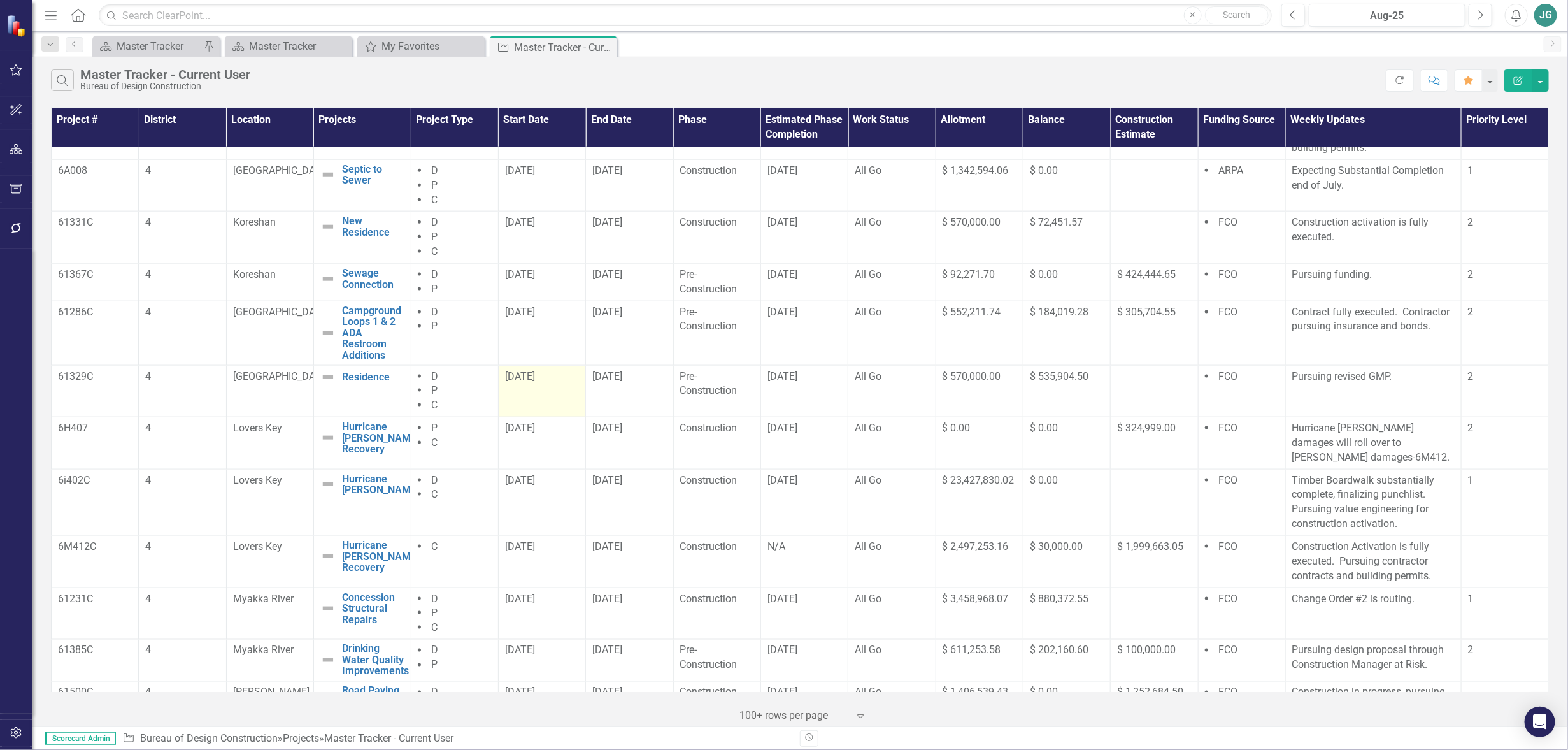
scroll to position [1120, 0]
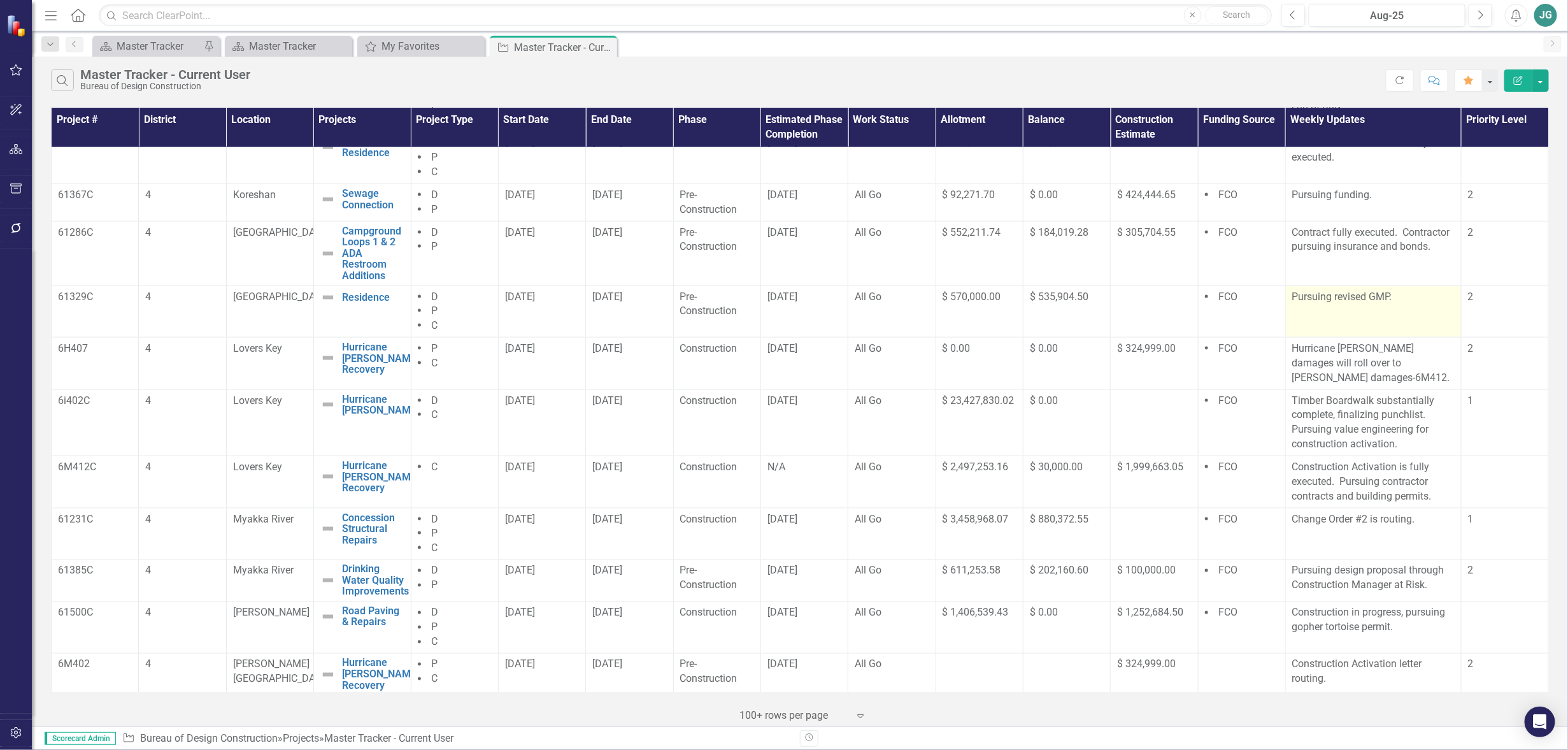
click at [1368, 338] on td "Pursuing revised GMP." at bounding box center [1373, 311] width 176 height 52
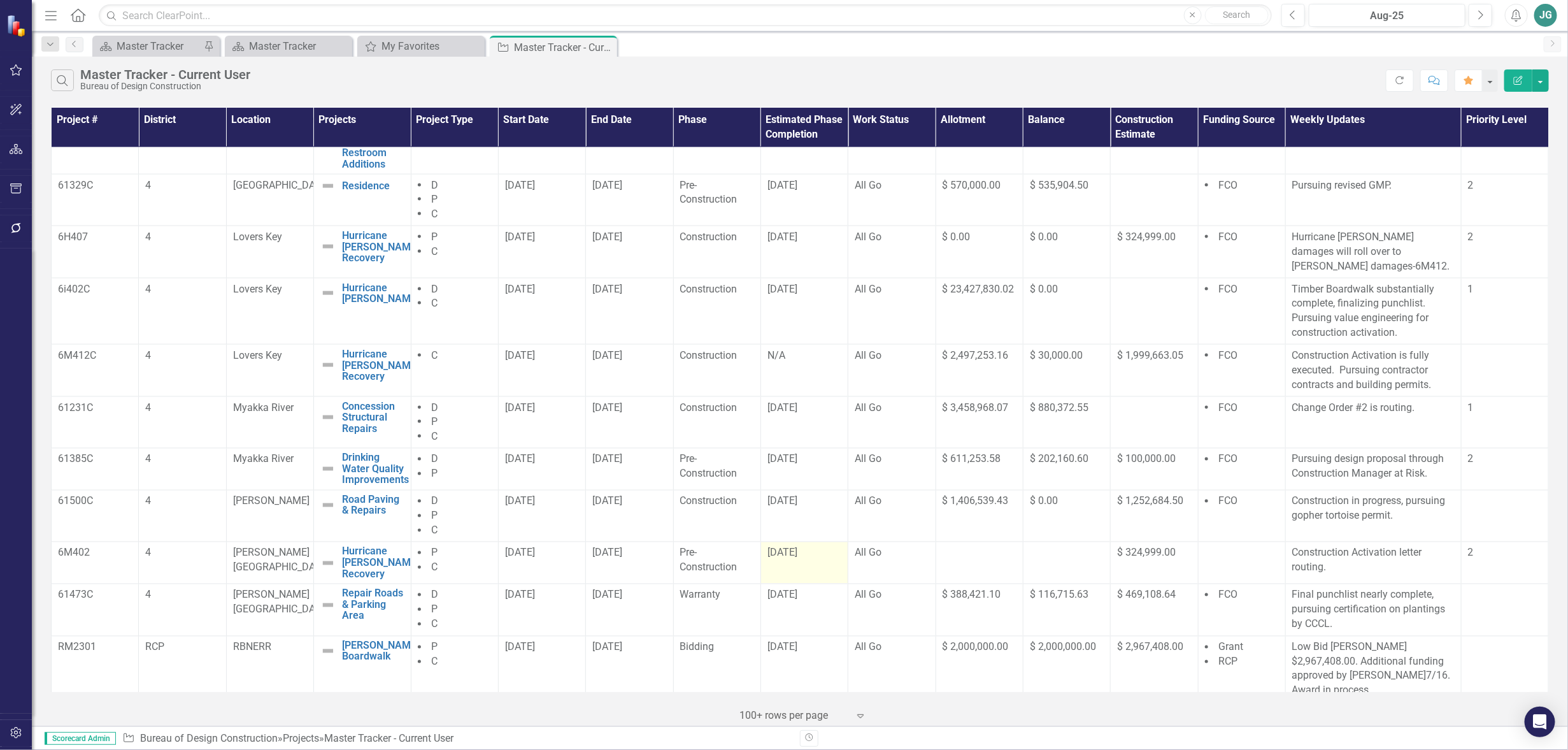
scroll to position [1280, 0]
